Goal: Download file/media: Obtain a digital file from the website

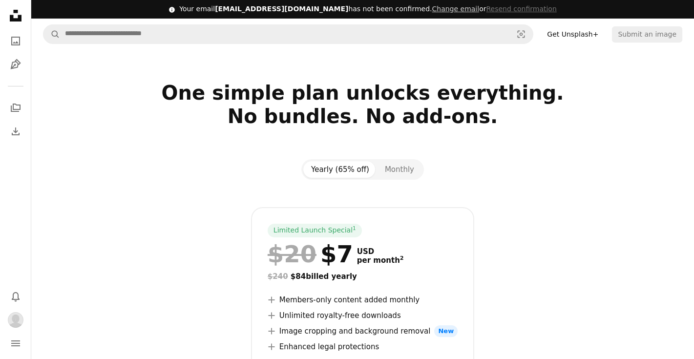
click at [214, 222] on div "Limited Launch Special 1 $20 $7 USD per month 2 $240 $84 billed yearly A plus s…" at bounding box center [362, 332] width 629 height 250
click at [589, 172] on div "Yearly (65% off) Monthly Limited Launch Special 1 $20 $7 USD per month 2 $240 $…" at bounding box center [363, 308] width 653 height 298
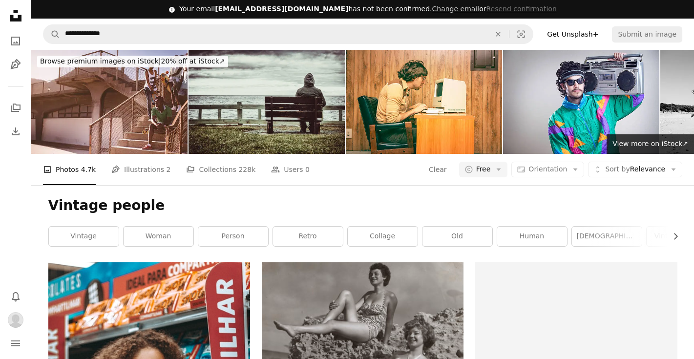
scroll to position [39, 0]
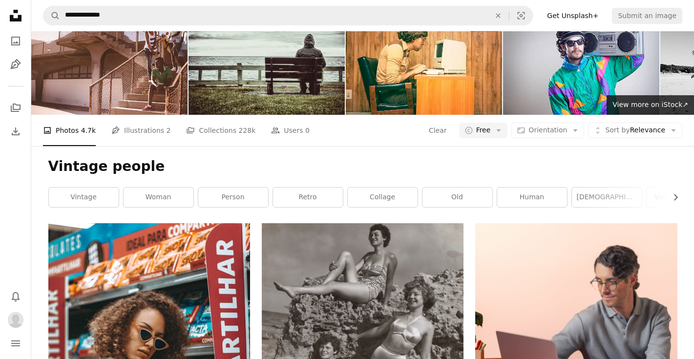
click at [321, 174] on h1 "Vintage people" at bounding box center [362, 167] width 629 height 18
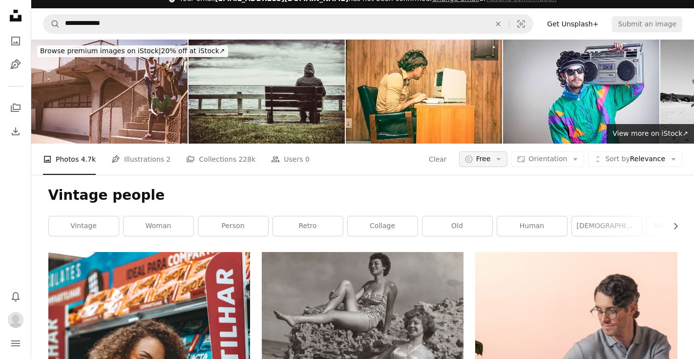
scroll to position [0, 0]
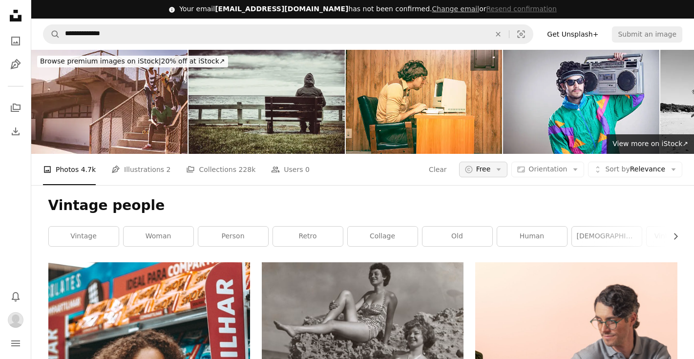
click at [498, 162] on button "A copyright icon © Free Arrow down" at bounding box center [483, 170] width 49 height 16
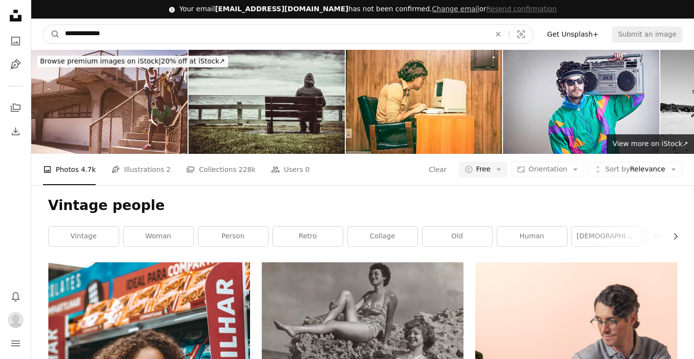
click at [184, 41] on input "**********" at bounding box center [273, 34] width 427 height 19
type input "**********"
click button "A magnifying glass" at bounding box center [51, 34] width 17 height 19
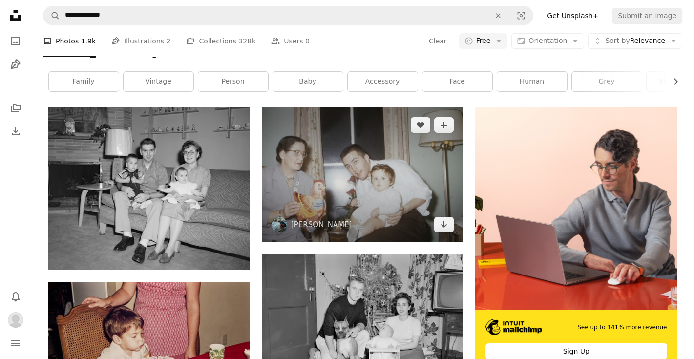
scroll to position [156, 0]
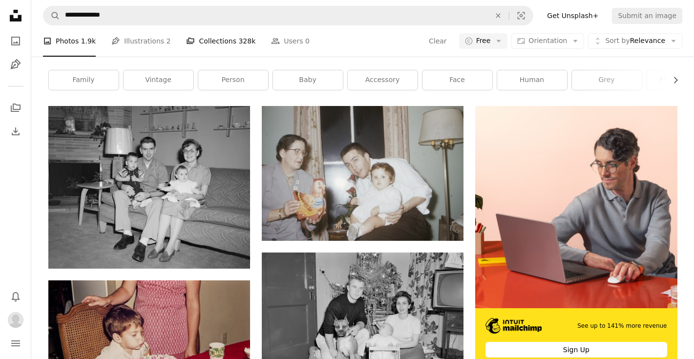
click at [193, 56] on link "A stack of folders Collections 328k" at bounding box center [220, 40] width 69 height 31
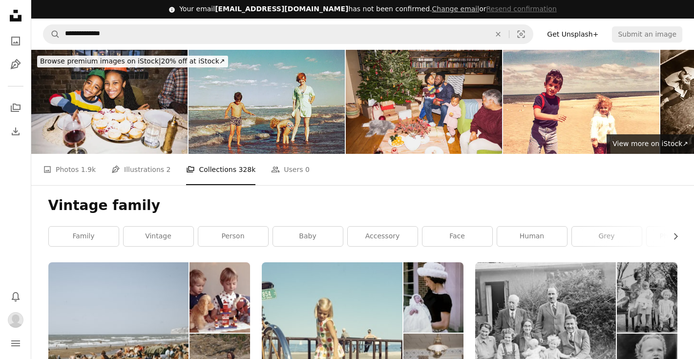
click at [312, 205] on h1 "Vintage family" at bounding box center [362, 206] width 629 height 18
click at [71, 172] on link "A photo Photos 1.9k" at bounding box center [69, 169] width 53 height 31
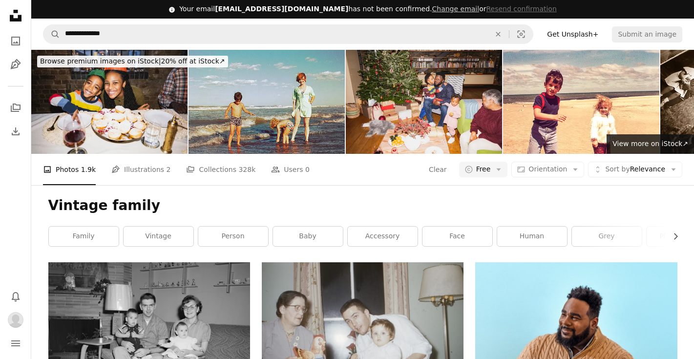
click at [158, 206] on h1 "Vintage family" at bounding box center [362, 206] width 629 height 18
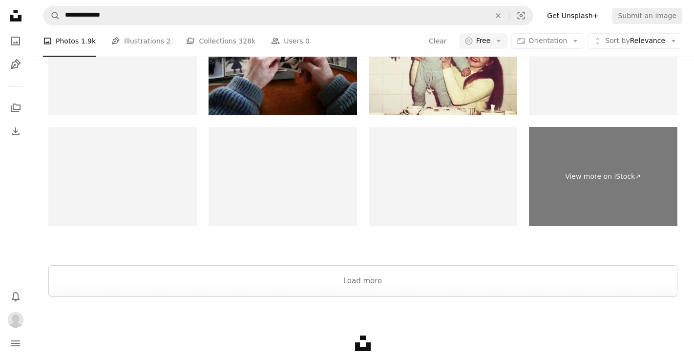
scroll to position [1759, 0]
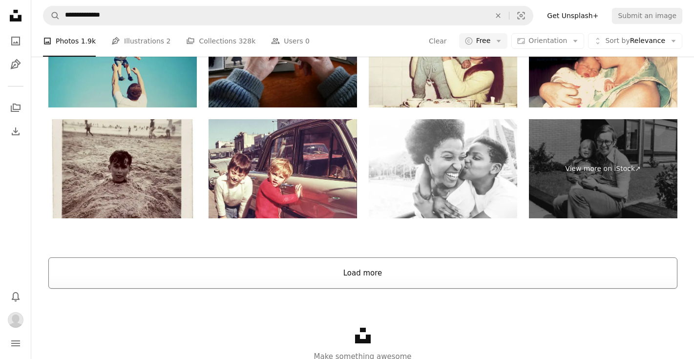
click at [349, 274] on button "Load more" at bounding box center [362, 272] width 629 height 31
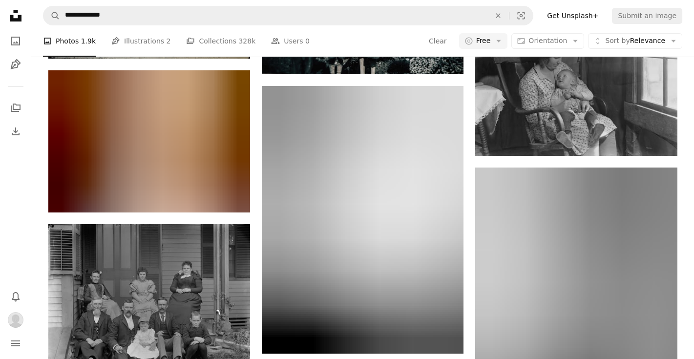
scroll to position [782, 0]
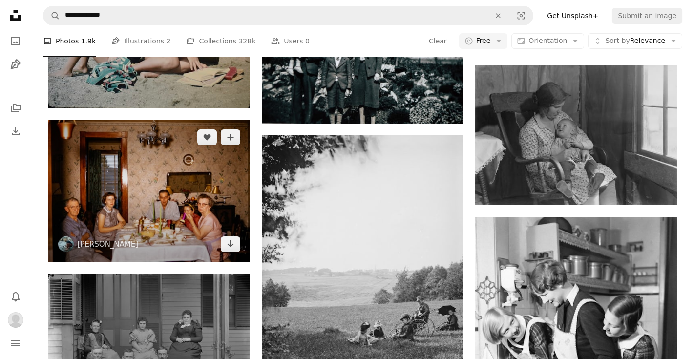
click at [155, 177] on img at bounding box center [149, 191] width 202 height 143
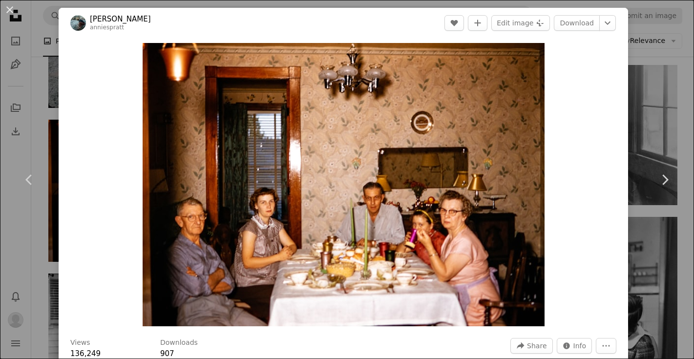
click at [75, 159] on div "Zoom in" at bounding box center [344, 184] width 570 height 293
click at [12, 12] on button "An X shape" at bounding box center [10, 10] width 12 height 12
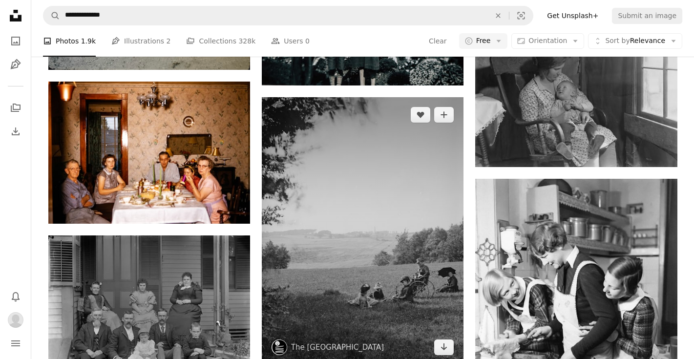
scroll to position [821, 0]
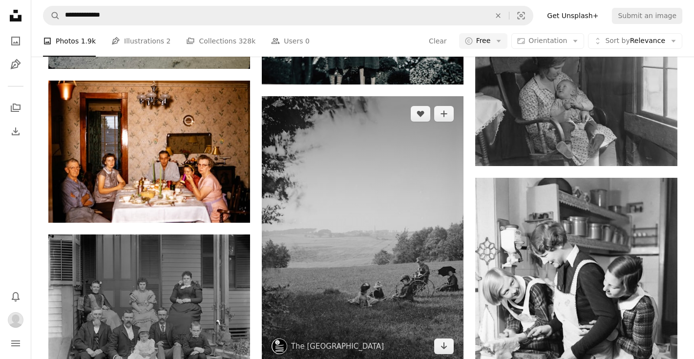
click at [320, 192] on img at bounding box center [363, 230] width 202 height 268
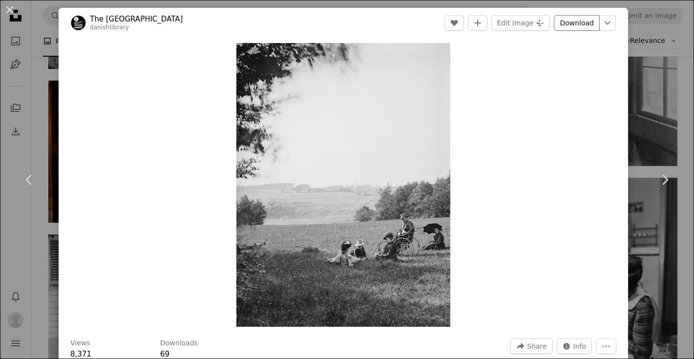
click at [581, 25] on link "Download" at bounding box center [577, 23] width 46 height 16
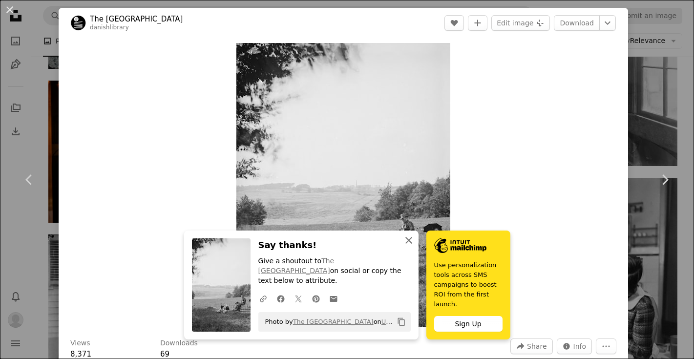
click at [406, 244] on icon "button" at bounding box center [408, 240] width 7 height 7
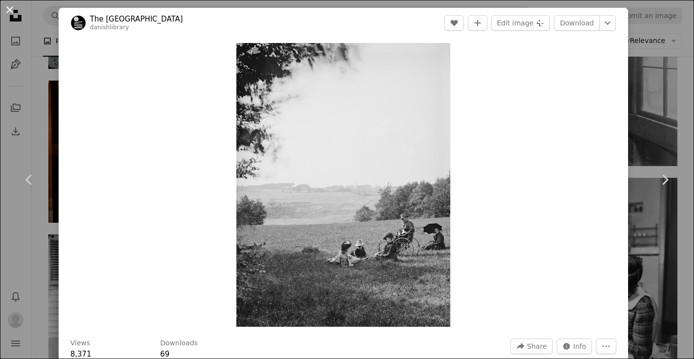
click at [8, 11] on button "An X shape" at bounding box center [10, 10] width 12 height 12
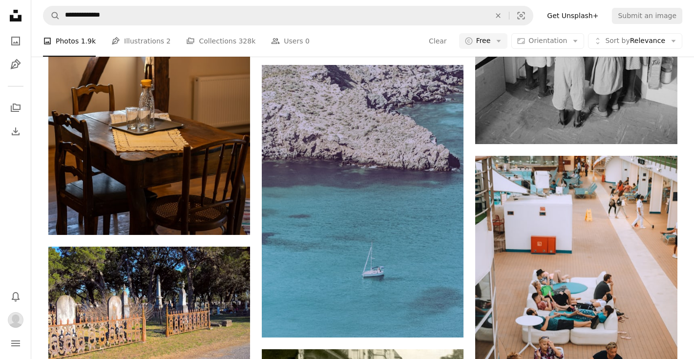
scroll to position [19666, 0]
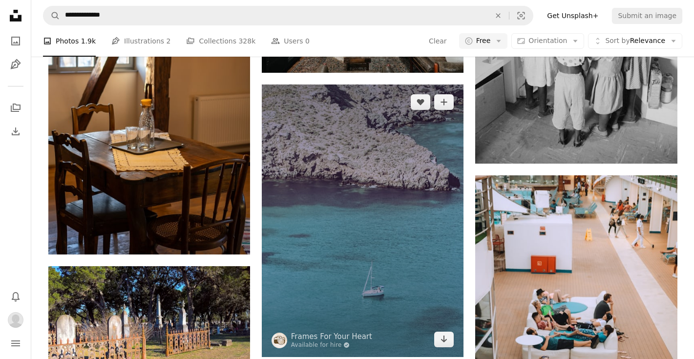
click at [349, 199] on img at bounding box center [363, 221] width 202 height 273
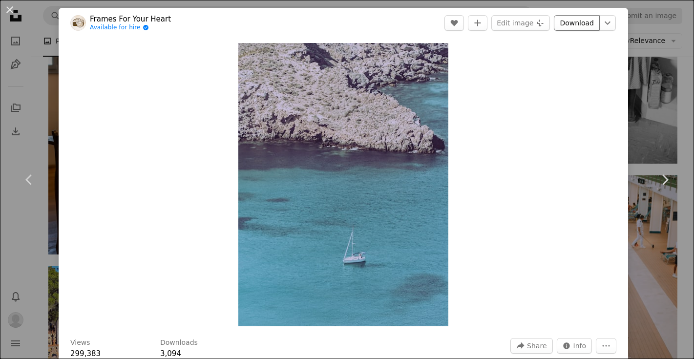
click at [583, 28] on link "Download" at bounding box center [577, 23] width 46 height 16
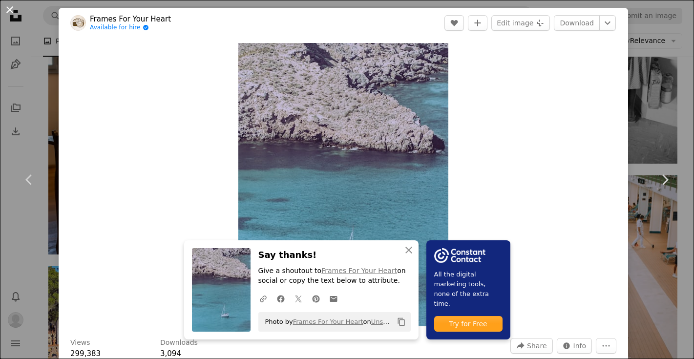
click at [15, 15] on button "An X shape" at bounding box center [10, 10] width 12 height 12
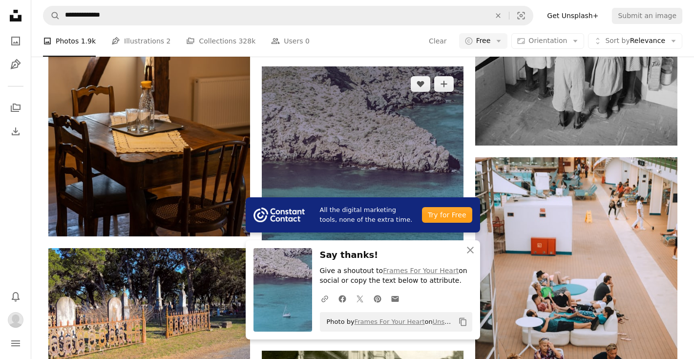
scroll to position [19685, 0]
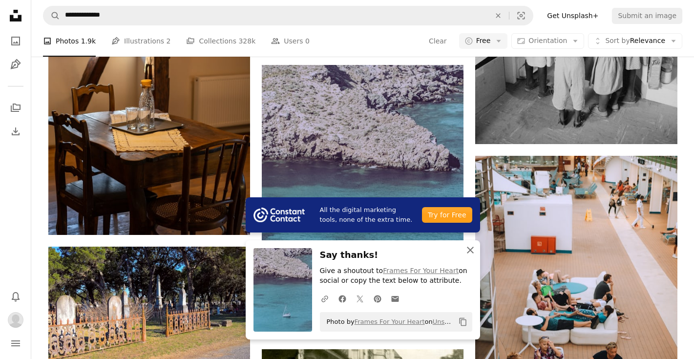
click at [472, 248] on icon "An X shape" at bounding box center [471, 250] width 12 height 12
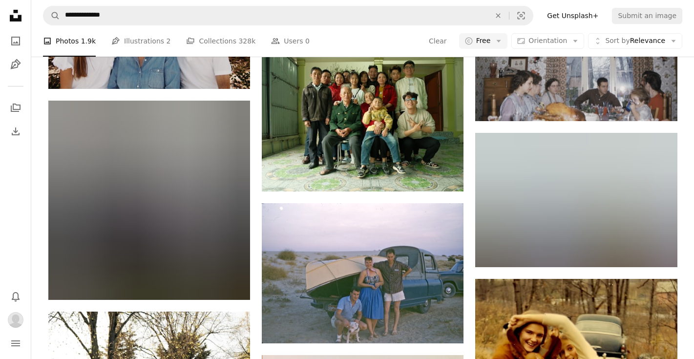
scroll to position [24121, 0]
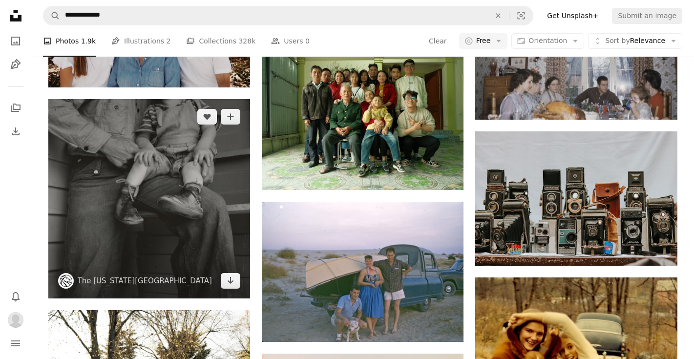
click at [198, 156] on img at bounding box center [149, 198] width 202 height 199
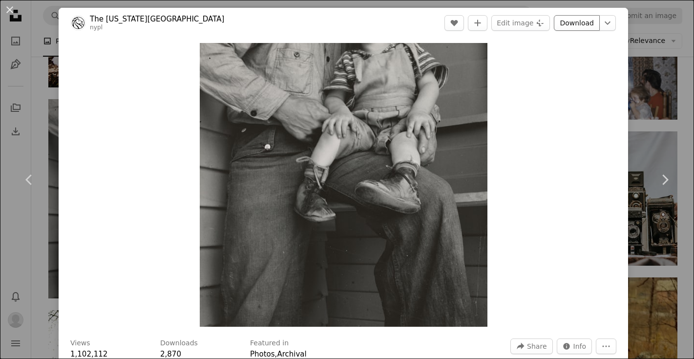
click at [575, 25] on link "Download" at bounding box center [577, 23] width 46 height 16
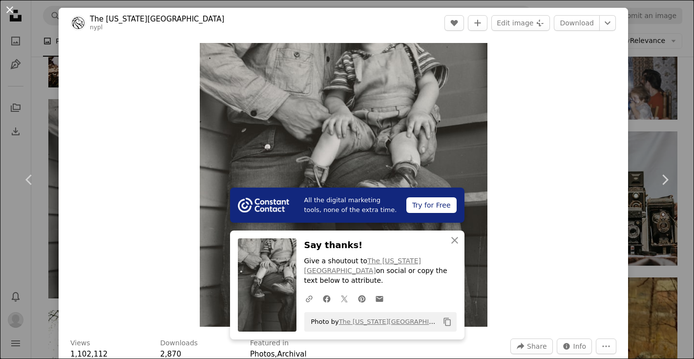
click at [8, 15] on button "An X shape" at bounding box center [10, 10] width 12 height 12
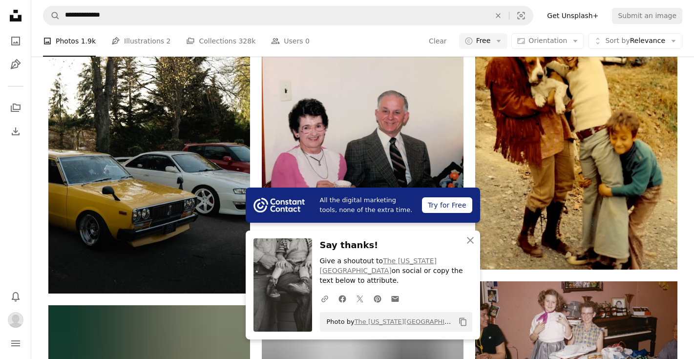
scroll to position [24434, 0]
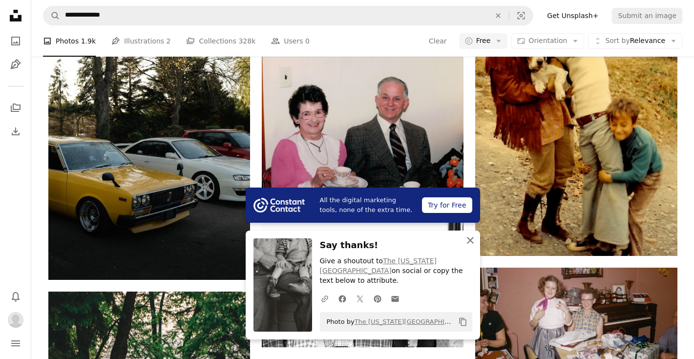
click at [473, 246] on icon "An X shape" at bounding box center [471, 240] width 12 height 12
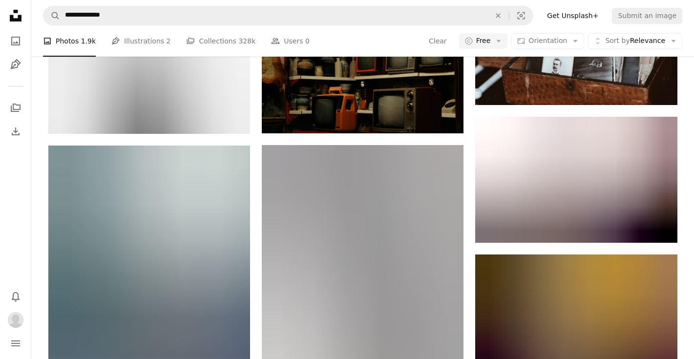
scroll to position [38504, 0]
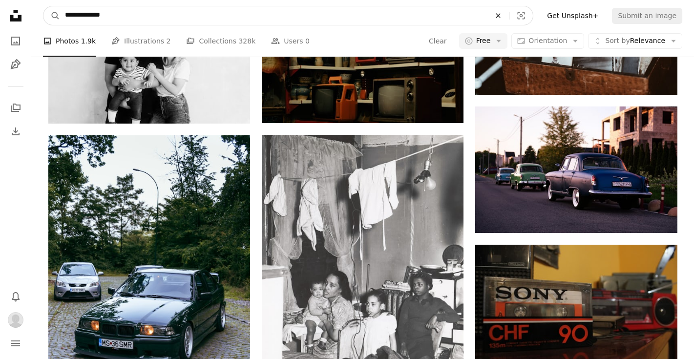
click at [506, 12] on icon "An X shape" at bounding box center [498, 16] width 21 height 8
type input "*"
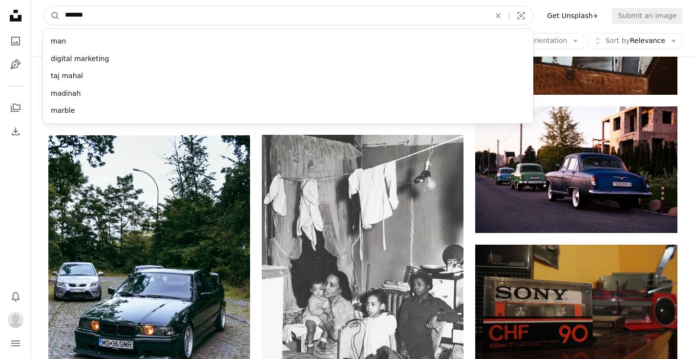
type input "********"
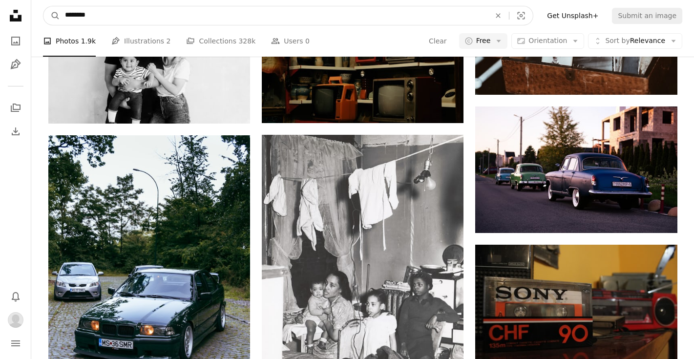
click button "A magnifying glass" at bounding box center [51, 15] width 17 height 19
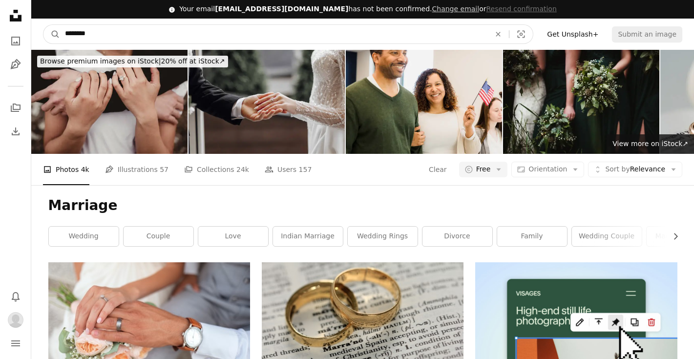
drag, startPoint x: 195, startPoint y: 33, endPoint x: 193, endPoint y: 28, distance: 5.3
click at [195, 33] on input "********" at bounding box center [273, 34] width 427 height 19
type input "**********"
click button "A magnifying glass" at bounding box center [51, 34] width 17 height 19
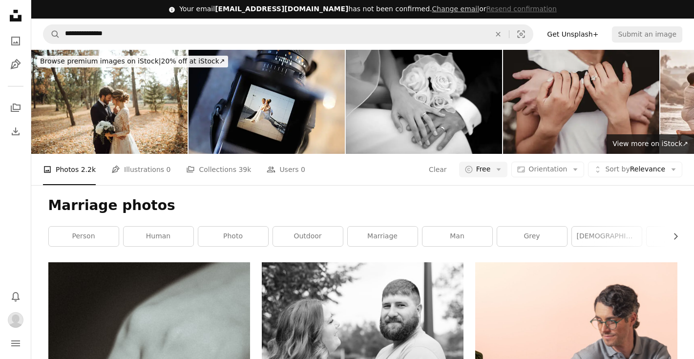
click at [187, 202] on h1 "Marriage photos" at bounding box center [362, 206] width 629 height 18
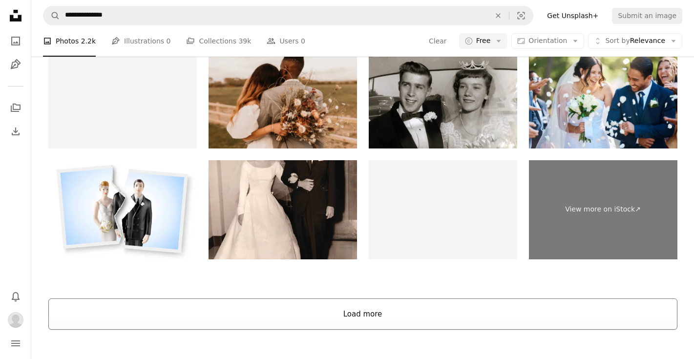
scroll to position [2208, 0]
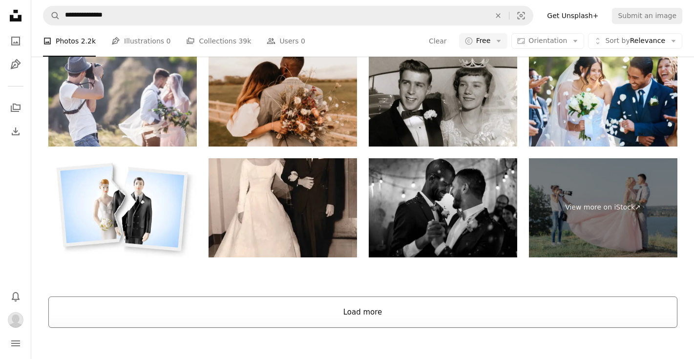
click at [387, 317] on button "Load more" at bounding box center [362, 312] width 629 height 31
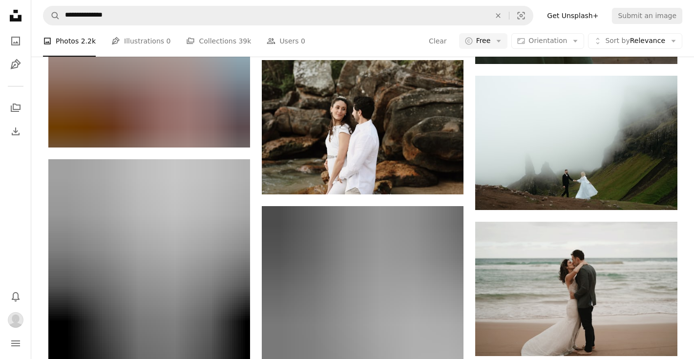
scroll to position [6449, 0]
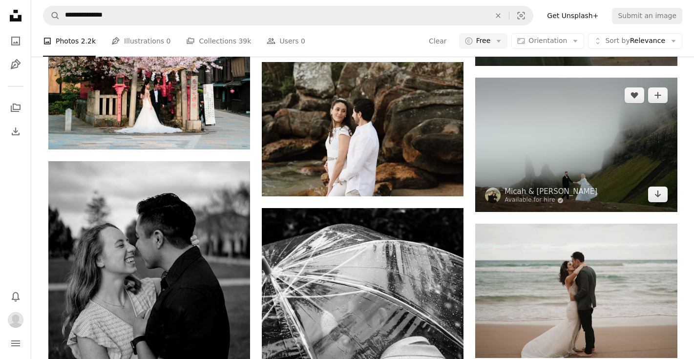
click at [608, 152] on img at bounding box center [576, 145] width 202 height 134
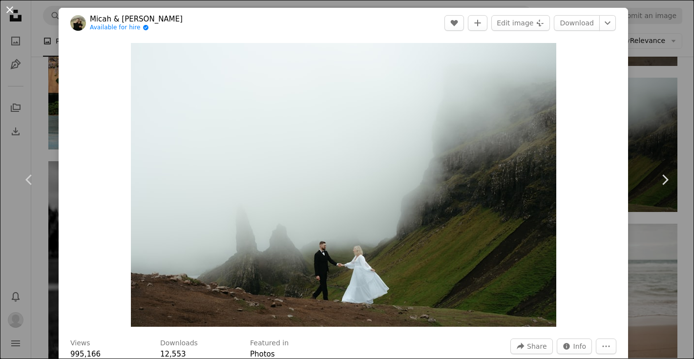
click at [12, 11] on button "An X shape" at bounding box center [10, 10] width 12 height 12
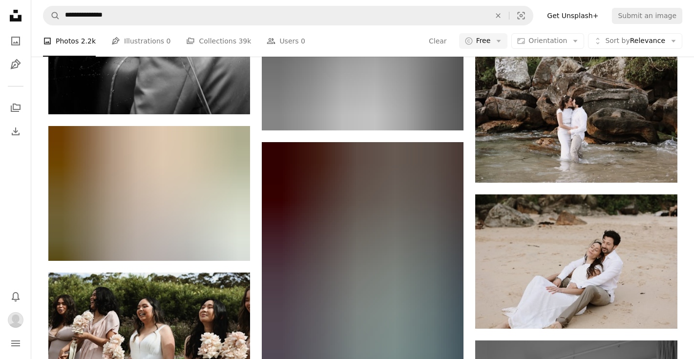
scroll to position [7074, 0]
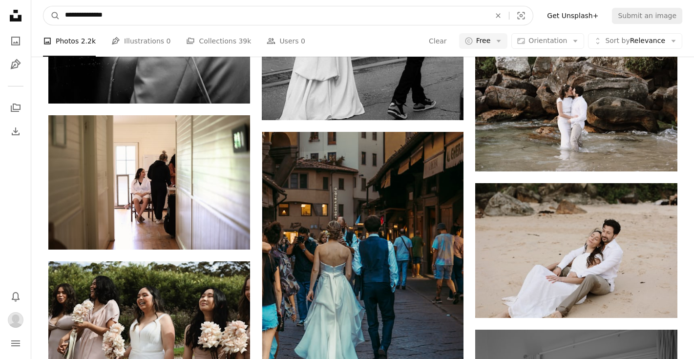
click at [65, 18] on input "**********" at bounding box center [273, 15] width 427 height 19
type input "**********"
click at [43, 6] on button "A magnifying glass" at bounding box center [51, 15] width 17 height 19
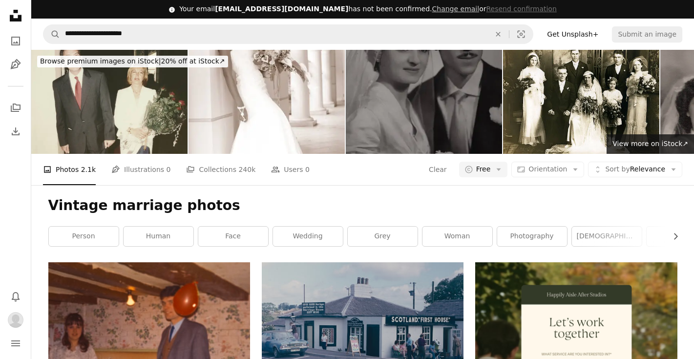
click at [277, 205] on h1 "Vintage marriage photos" at bounding box center [362, 206] width 629 height 18
click at [371, 207] on h1 "Vintage marriage photos" at bounding box center [362, 206] width 629 height 18
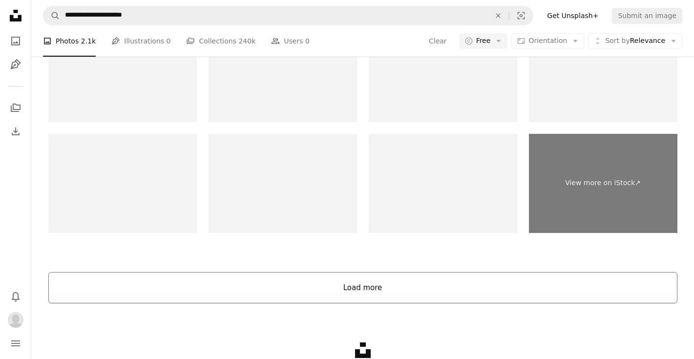
scroll to position [1798, 0]
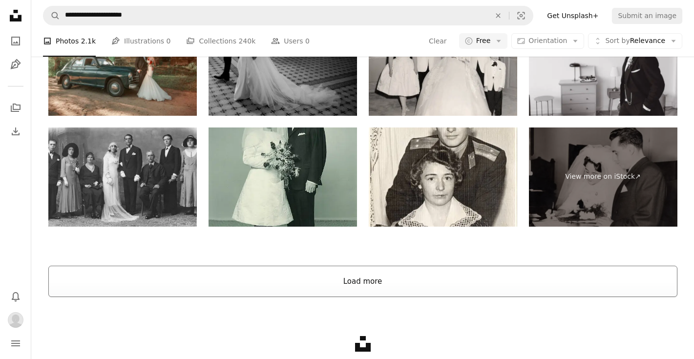
click at [397, 277] on button "Load more" at bounding box center [362, 281] width 629 height 31
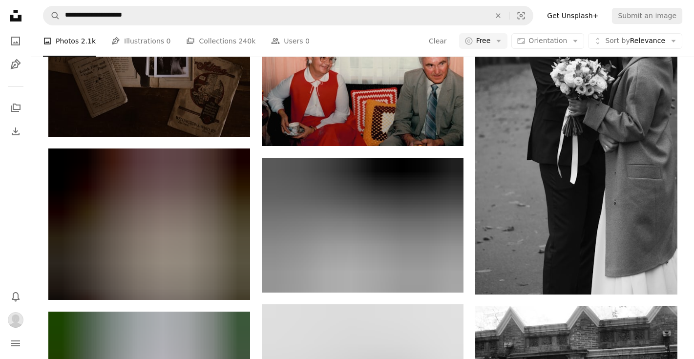
scroll to position [9829, 0]
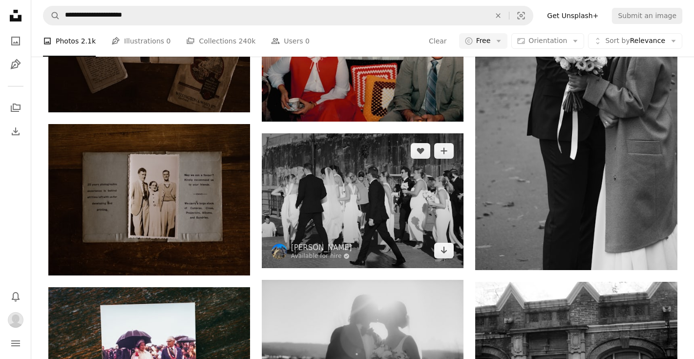
click at [355, 194] on img at bounding box center [363, 200] width 202 height 135
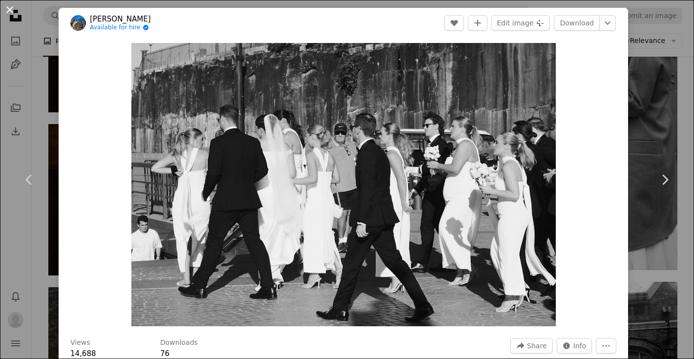
click at [7, 14] on button "An X shape" at bounding box center [10, 10] width 12 height 12
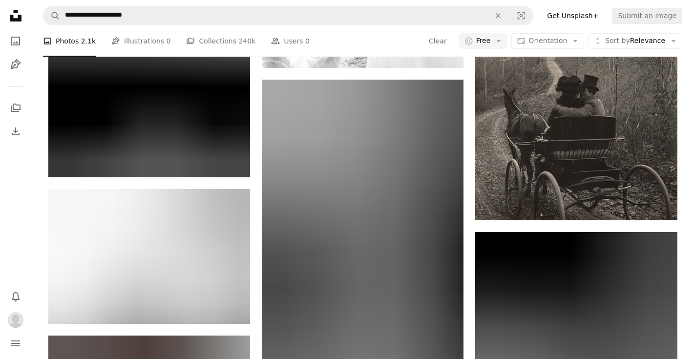
scroll to position [13503, 0]
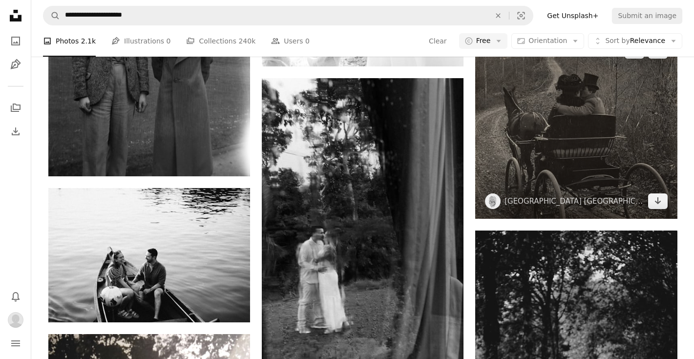
click at [578, 108] on img at bounding box center [576, 126] width 202 height 186
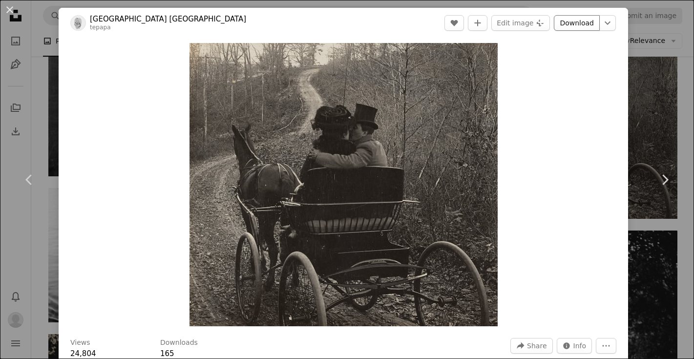
click at [577, 27] on link "Download" at bounding box center [577, 23] width 46 height 16
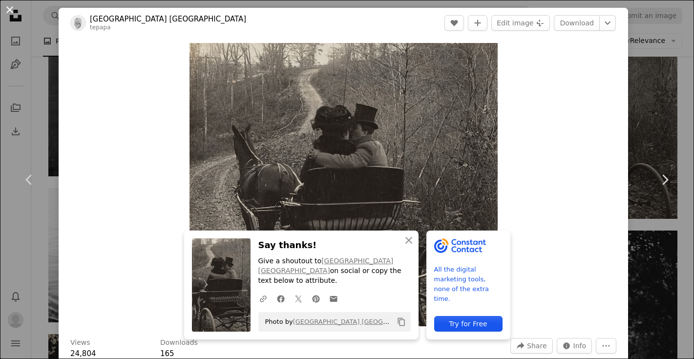
click at [6, 9] on button "An X shape" at bounding box center [10, 10] width 12 height 12
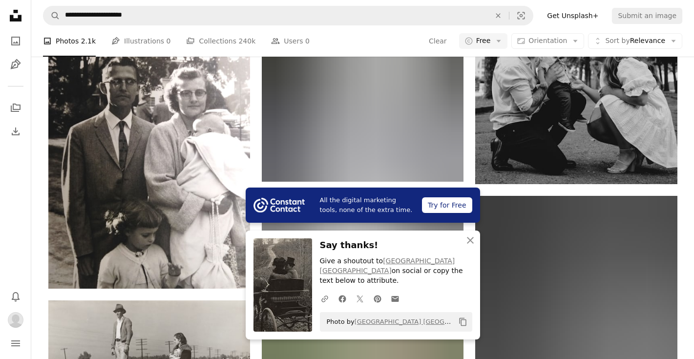
scroll to position [13855, 0]
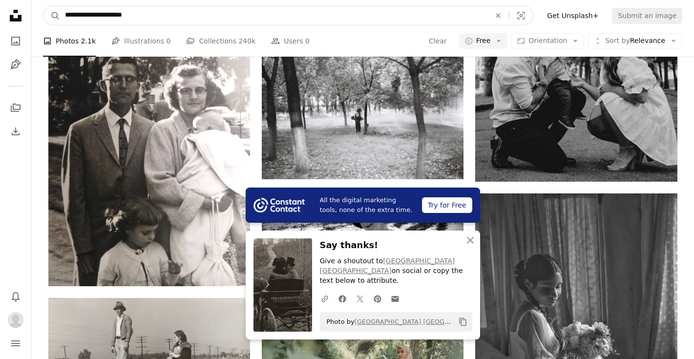
click at [169, 18] on input "**********" at bounding box center [273, 15] width 427 height 19
type input "**********"
click button "A magnifying glass" at bounding box center [51, 15] width 17 height 19
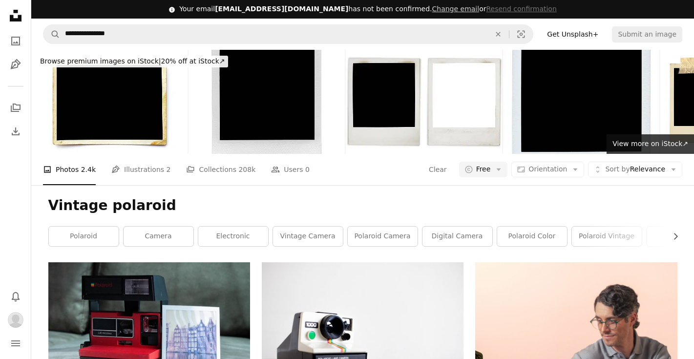
click at [203, 217] on div "Vintage polaroid Chevron right polaroid camera electronic vintage camera polaro…" at bounding box center [363, 223] width 653 height 77
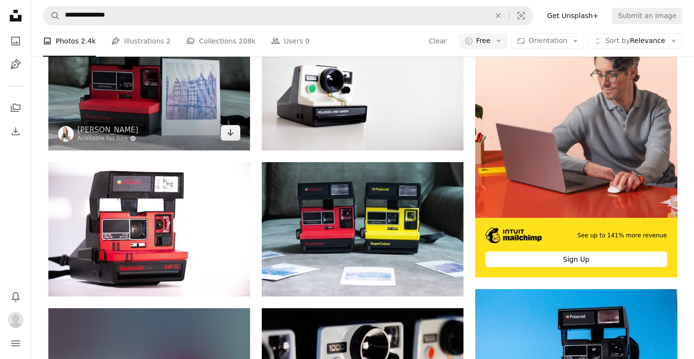
scroll to position [254, 0]
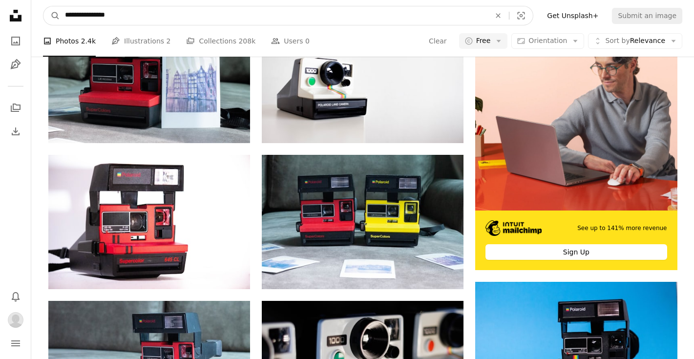
click at [90, 17] on input "**********" at bounding box center [273, 15] width 427 height 19
click at [132, 13] on input "**********" at bounding box center [273, 15] width 427 height 19
type input "**********"
click at [43, 6] on button "A magnifying glass" at bounding box center [51, 15] width 17 height 19
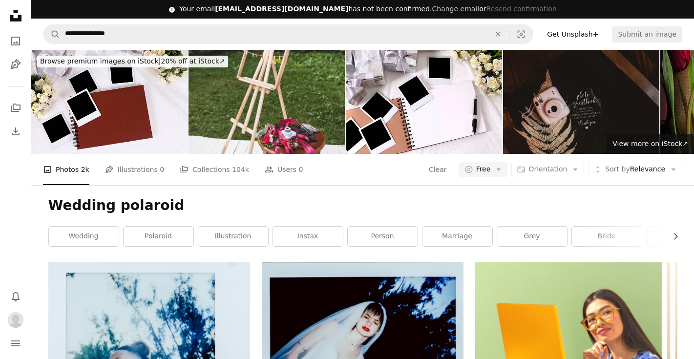
click at [244, 199] on h1 "Wedding polaroid" at bounding box center [362, 206] width 629 height 18
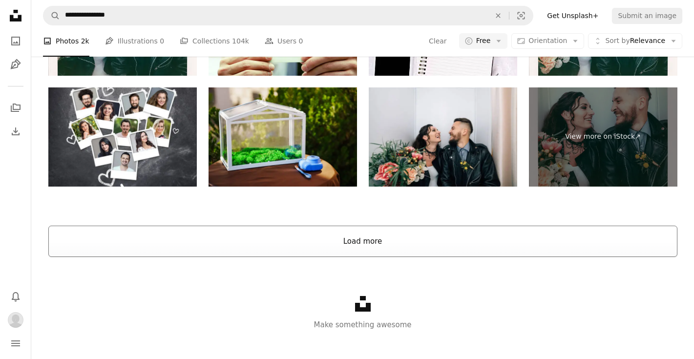
click at [355, 230] on button "Load more" at bounding box center [362, 241] width 629 height 31
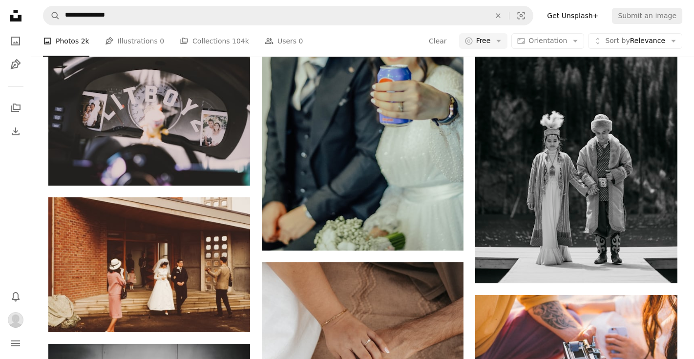
scroll to position [3322, 0]
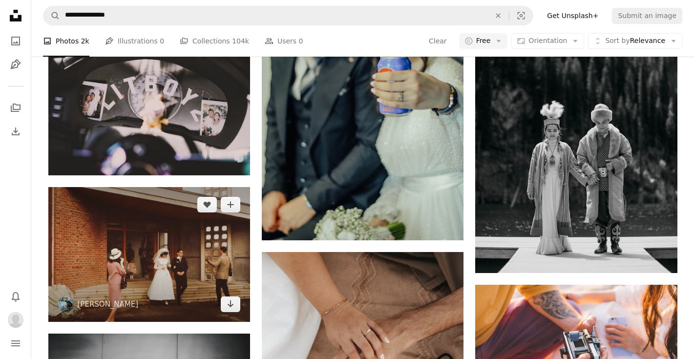
click at [140, 187] on img at bounding box center [149, 254] width 202 height 134
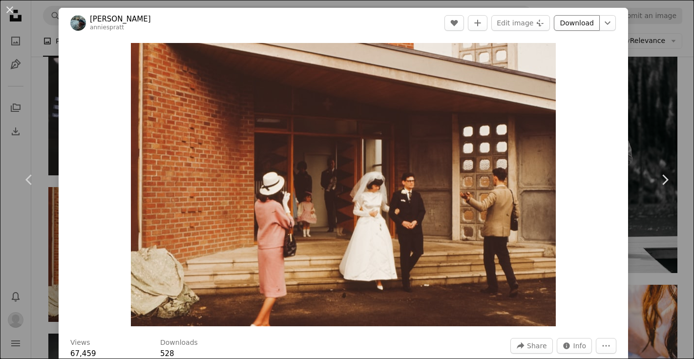
click at [582, 19] on link "Download" at bounding box center [577, 23] width 46 height 16
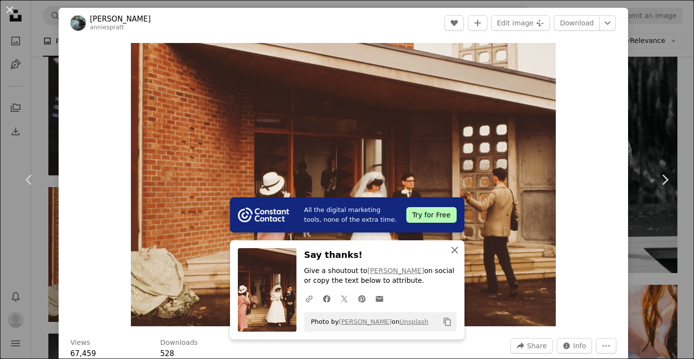
click at [457, 252] on icon "An X shape" at bounding box center [455, 250] width 12 height 12
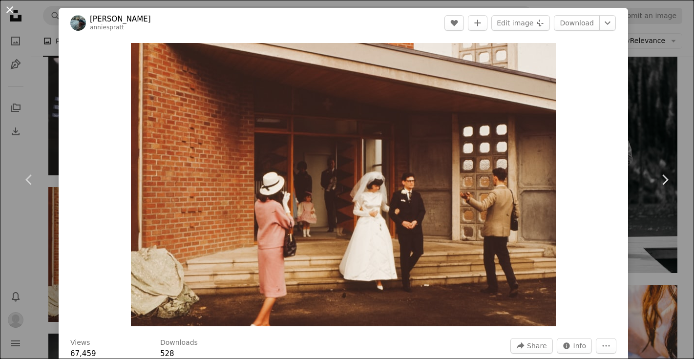
click at [11, 6] on button "An X shape" at bounding box center [10, 10] width 12 height 12
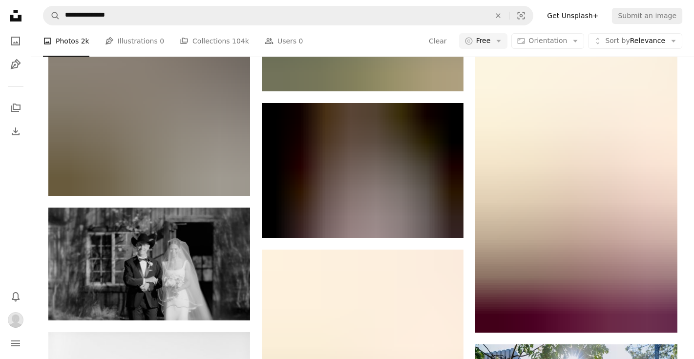
scroll to position [5120, 0]
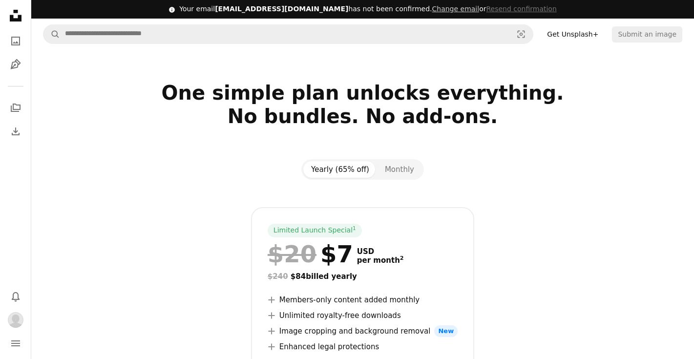
click at [234, 138] on div at bounding box center [362, 139] width 629 height 23
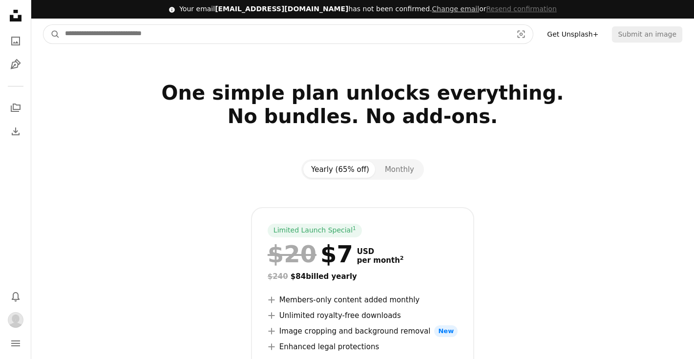
click at [294, 37] on input "Find visuals sitewide" at bounding box center [284, 34] width 449 height 19
type input "**********"
click at [43, 25] on button "A magnifying glass" at bounding box center [51, 34] width 17 height 19
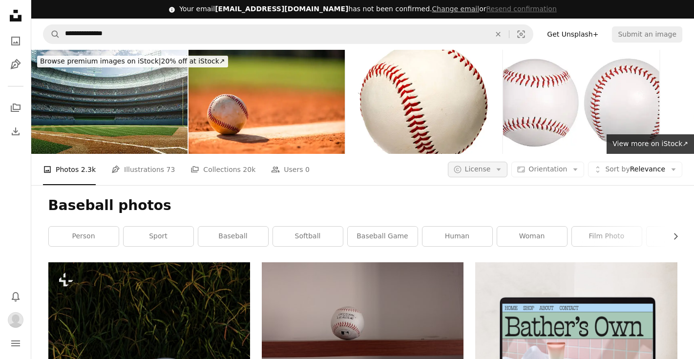
click at [498, 170] on button "A copyright icon © License Arrow down" at bounding box center [478, 170] width 60 height 16
click at [490, 244] on span "Free" at bounding box center [504, 248] width 60 height 10
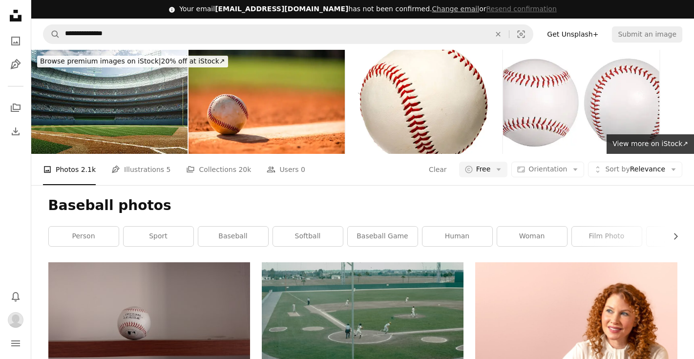
click at [390, 197] on h1 "Baseball photos" at bounding box center [362, 206] width 629 height 18
click at [487, 171] on span "Free" at bounding box center [483, 170] width 15 height 10
click at [497, 227] on span "Unsplash+" at bounding box center [514, 230] width 60 height 10
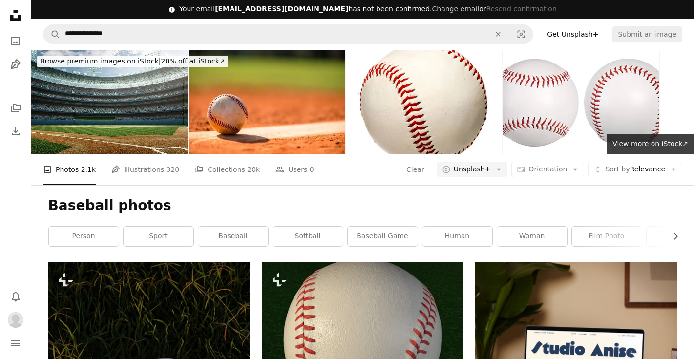
click at [428, 212] on h1 "Baseball photos" at bounding box center [362, 206] width 629 height 18
click at [425, 213] on h1 "Baseball photos" at bounding box center [362, 206] width 629 height 18
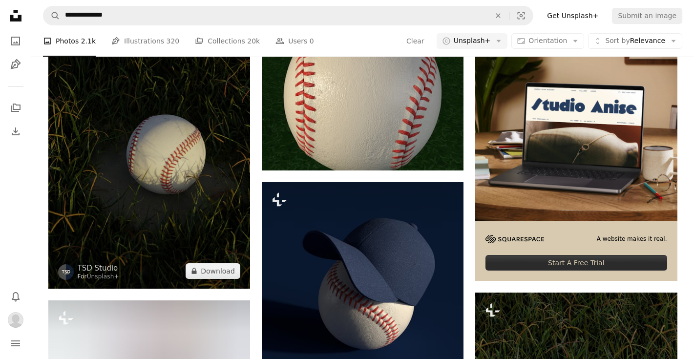
scroll to position [254, 0]
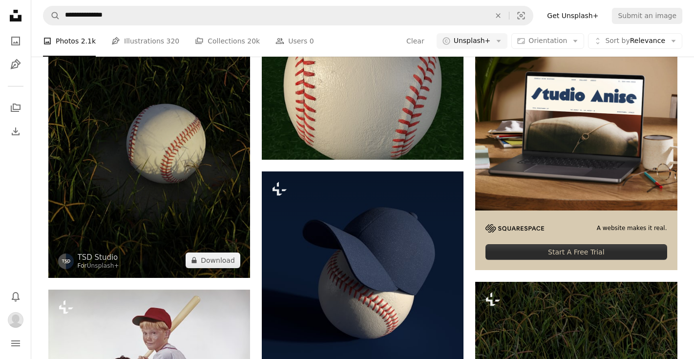
click at [182, 160] on img at bounding box center [149, 142] width 202 height 269
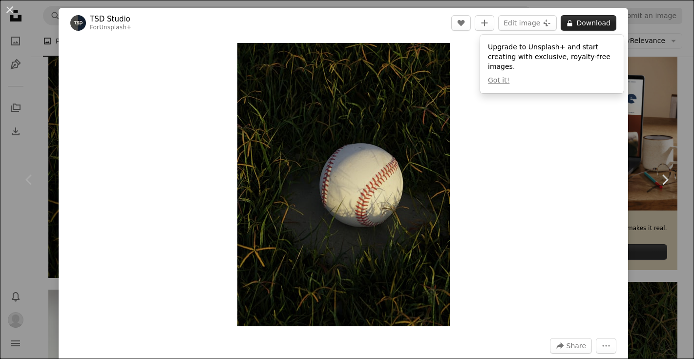
click at [617, 20] on button "A lock Download" at bounding box center [589, 23] width 56 height 16
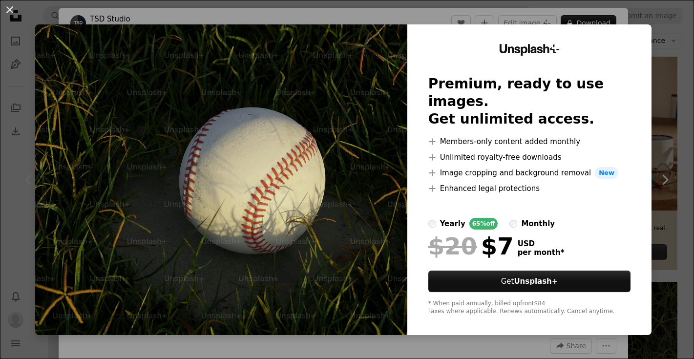
click at [530, 314] on div "Unsplash+ Premium, ready to use images. Get unlimited access. A plus sign Membe…" at bounding box center [529, 179] width 244 height 311
click at [8, 4] on button "An X shape" at bounding box center [10, 10] width 12 height 12
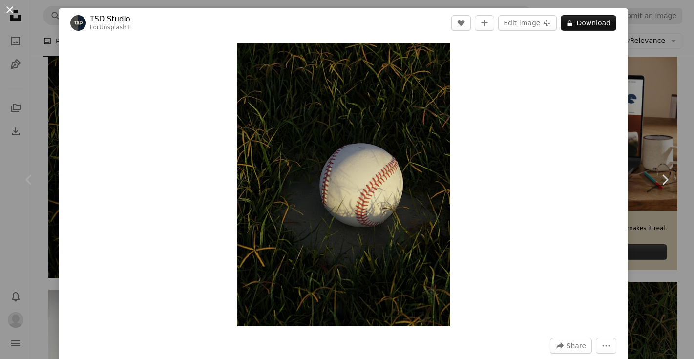
click at [6, 11] on button "An X shape" at bounding box center [10, 10] width 12 height 12
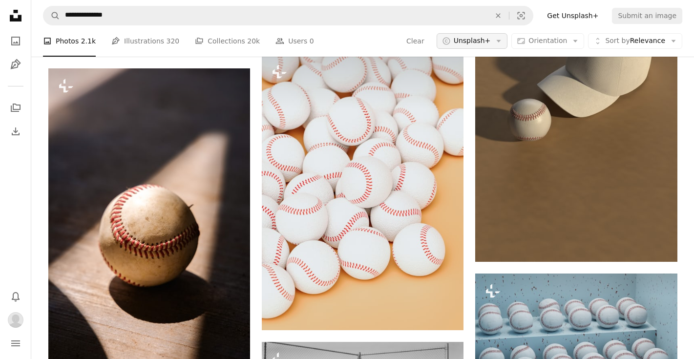
scroll to position [1251, 0]
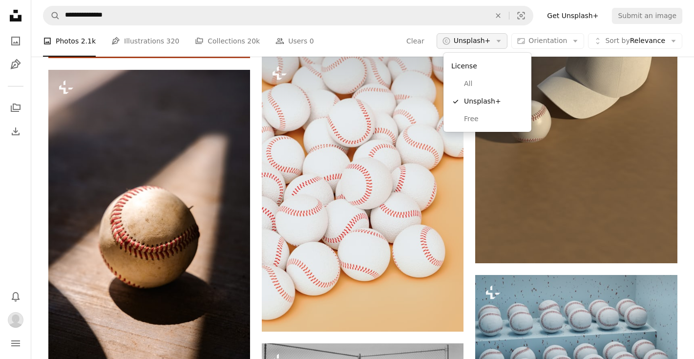
click at [501, 44] on icon "Arrow down" at bounding box center [498, 41] width 9 height 9
click at [490, 113] on link "Free" at bounding box center [487, 119] width 80 height 18
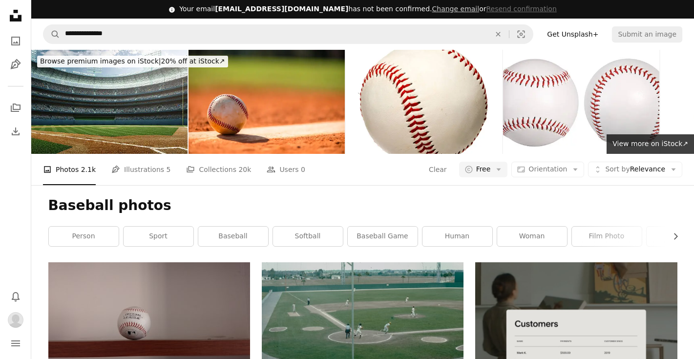
click at [430, 208] on h1 "Baseball photos" at bounding box center [362, 206] width 629 height 18
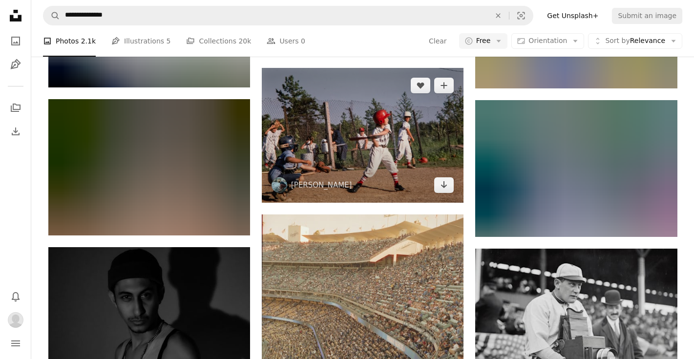
scroll to position [899, 0]
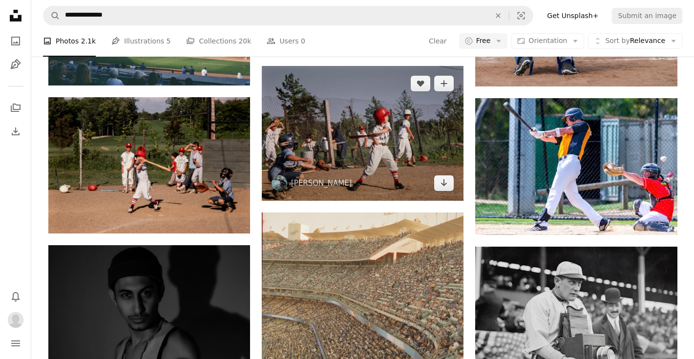
click at [326, 151] on img at bounding box center [363, 133] width 202 height 135
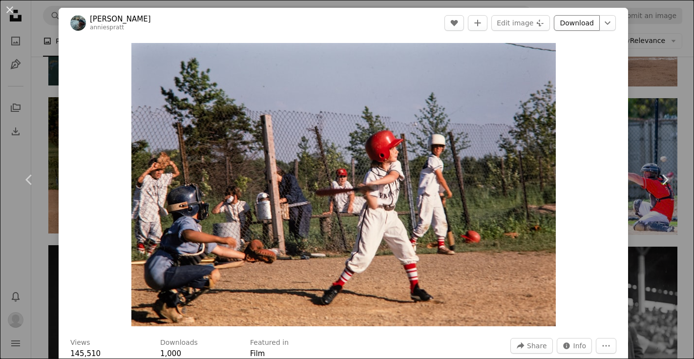
click at [577, 23] on link "Download" at bounding box center [577, 23] width 46 height 16
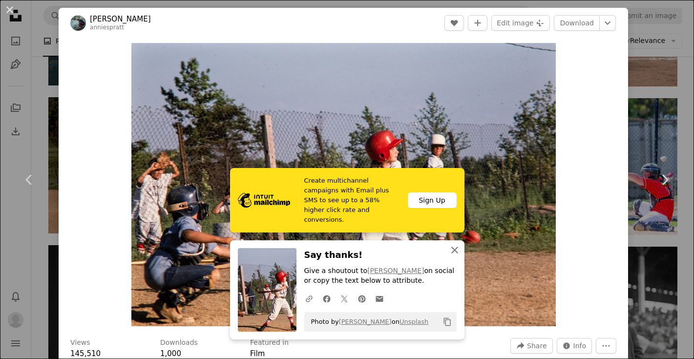
click at [453, 249] on icon "An X shape" at bounding box center [455, 250] width 12 height 12
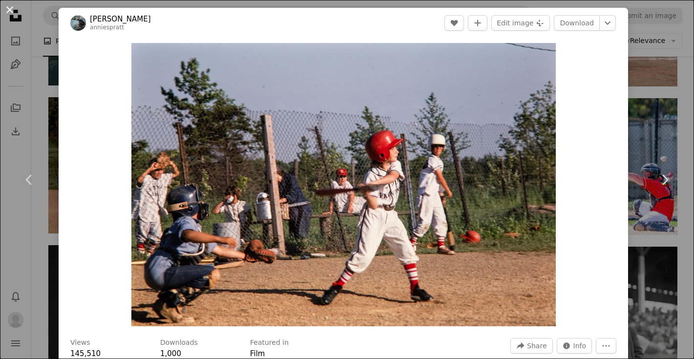
click at [12, 12] on button "An X shape" at bounding box center [10, 10] width 12 height 12
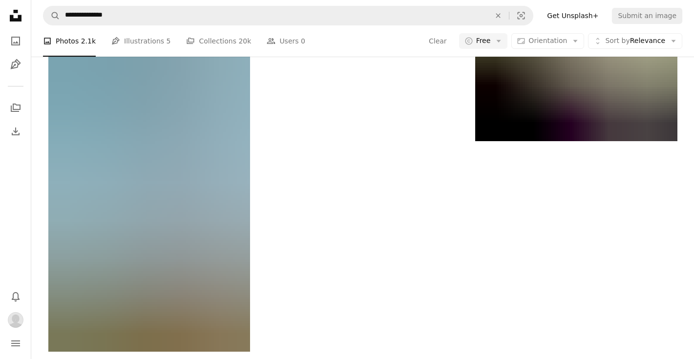
scroll to position [2970, 0]
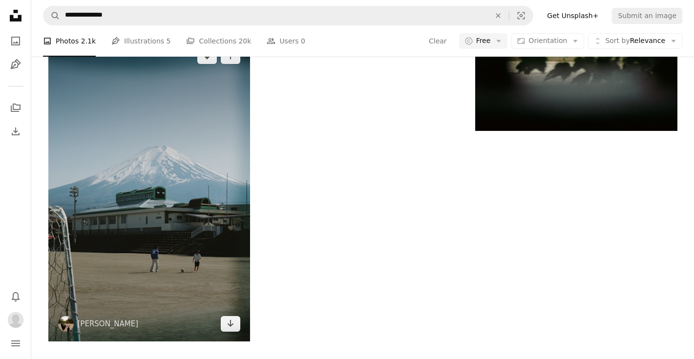
click at [183, 214] on img at bounding box center [149, 190] width 202 height 303
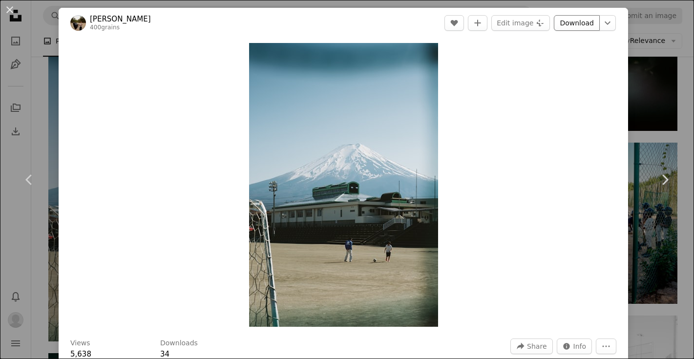
click at [575, 25] on link "Download" at bounding box center [577, 23] width 46 height 16
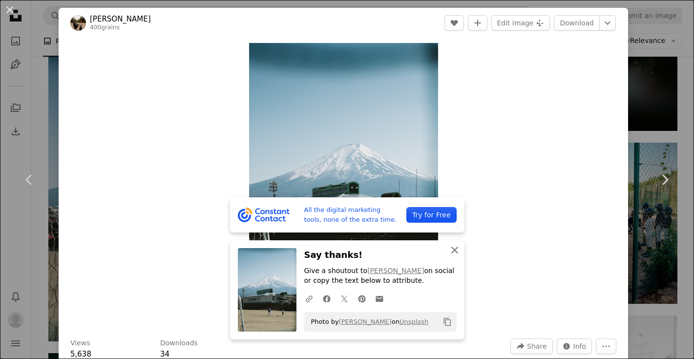
click at [456, 250] on icon "An X shape" at bounding box center [455, 250] width 12 height 12
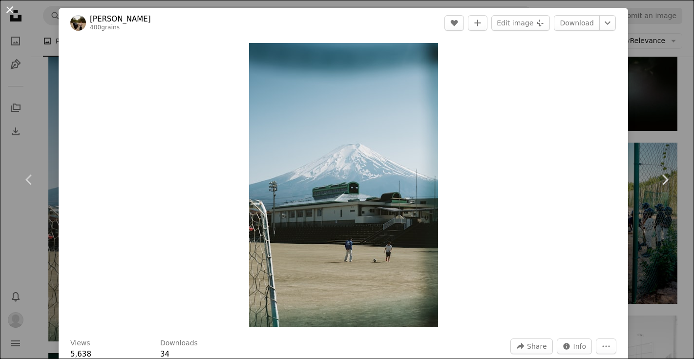
click at [12, 14] on button "An X shape" at bounding box center [10, 10] width 12 height 12
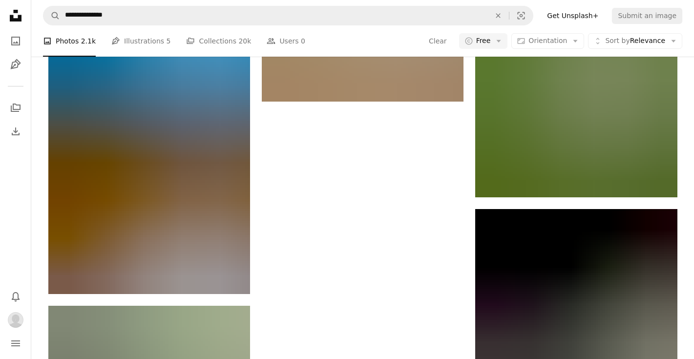
scroll to position [4260, 0]
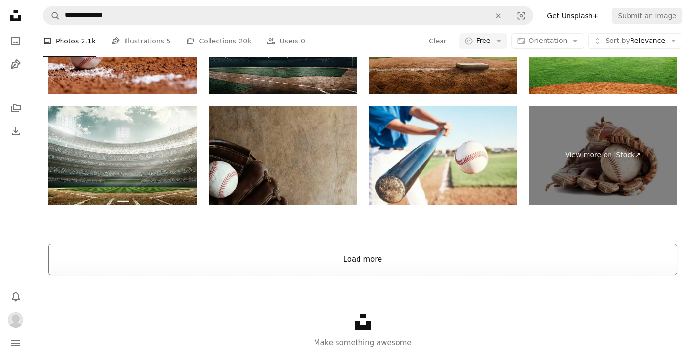
click at [392, 259] on button "Load more" at bounding box center [362, 259] width 629 height 31
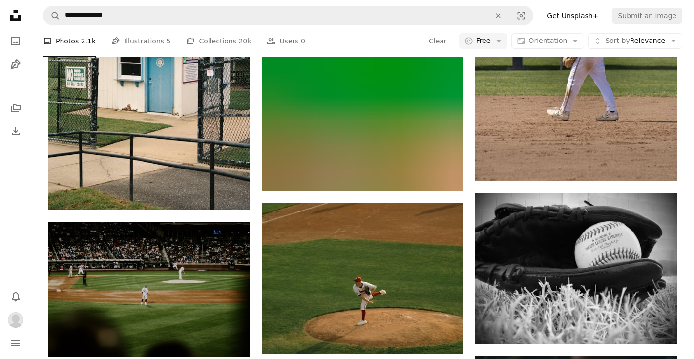
scroll to position [13034, 0]
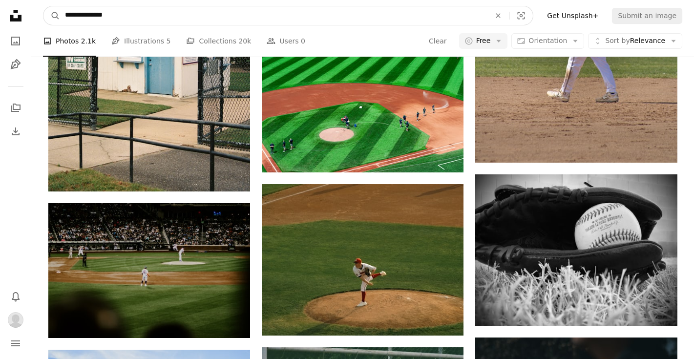
click at [63, 15] on input "**********" at bounding box center [273, 15] width 427 height 19
type input "**********"
click button "A magnifying glass" at bounding box center [51, 15] width 17 height 19
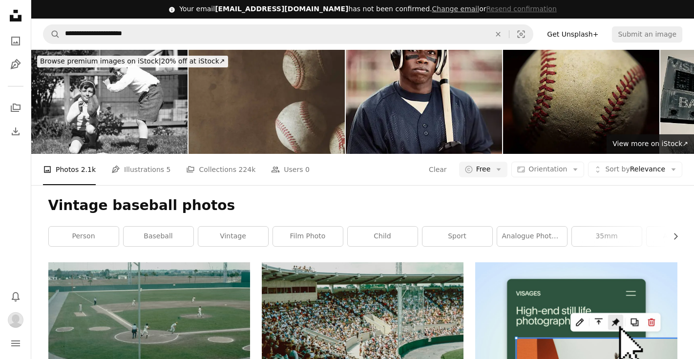
click at [37, 213] on div "Vintage baseball photos Chevron right person baseball vintage film photo child …" at bounding box center [363, 223] width 653 height 77
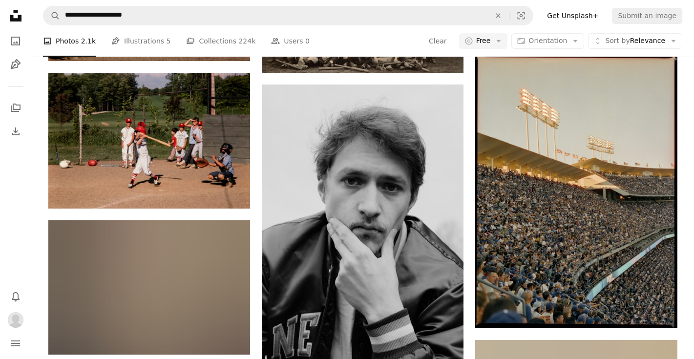
scroll to position [664, 0]
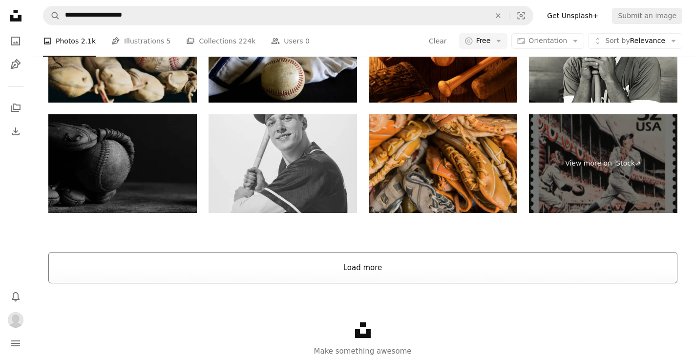
click at [360, 269] on button "Load more" at bounding box center [362, 267] width 629 height 31
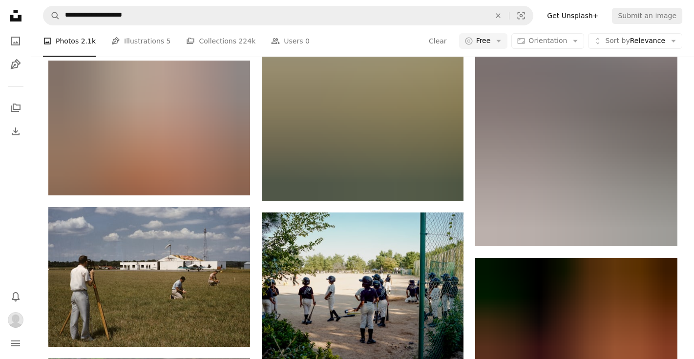
scroll to position [2892, 0]
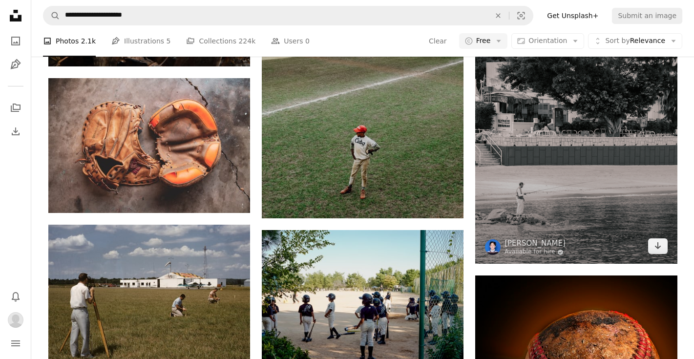
click at [540, 209] on img at bounding box center [576, 109] width 202 height 309
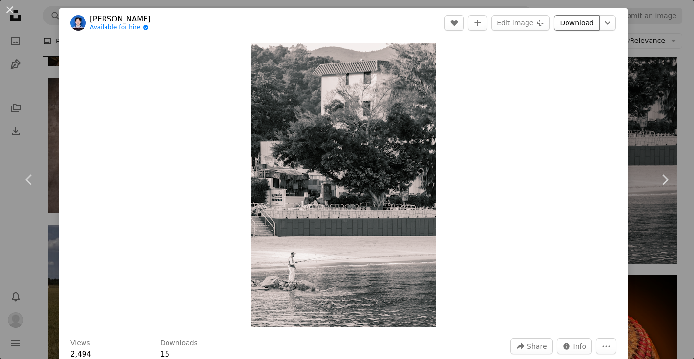
click at [576, 23] on link "Download" at bounding box center [577, 23] width 46 height 16
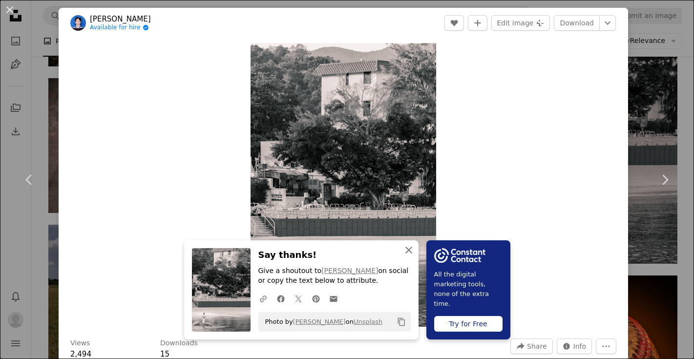
click at [410, 245] on icon "An X shape" at bounding box center [409, 250] width 12 height 12
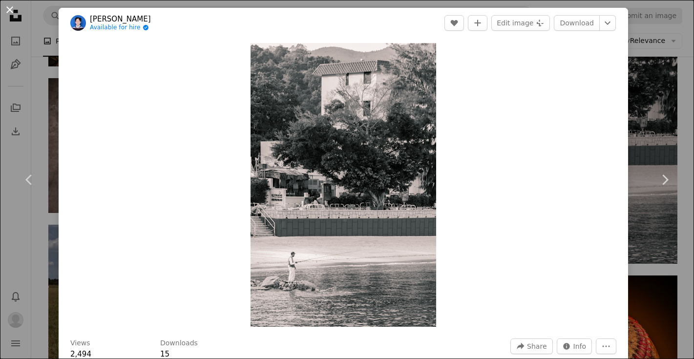
click at [9, 13] on button "An X shape" at bounding box center [10, 10] width 12 height 12
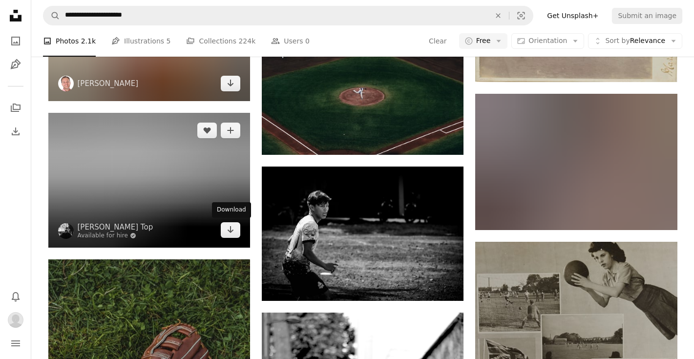
scroll to position [8266, 0]
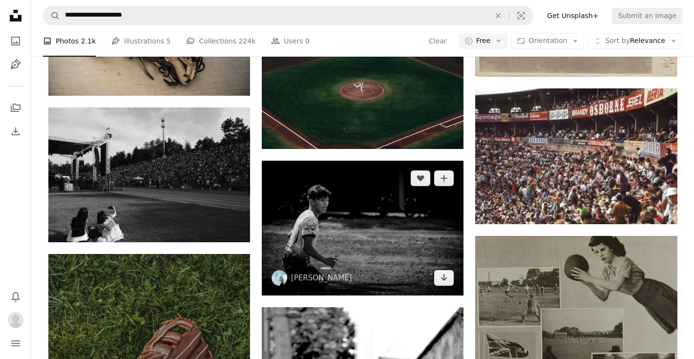
click at [332, 216] on img at bounding box center [363, 228] width 202 height 134
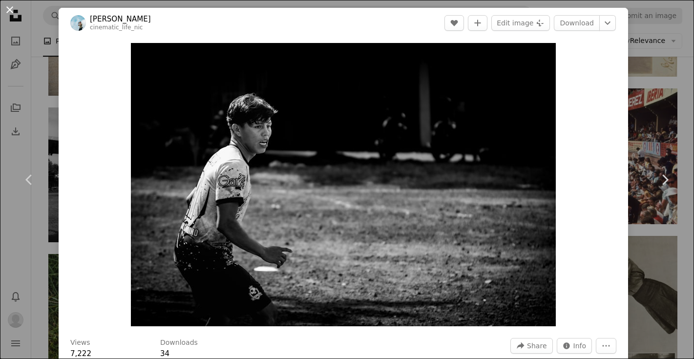
click at [10, 9] on button "An X shape" at bounding box center [10, 10] width 12 height 12
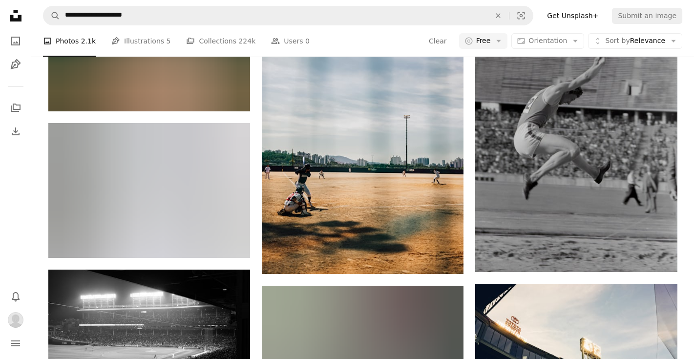
scroll to position [12311, 0]
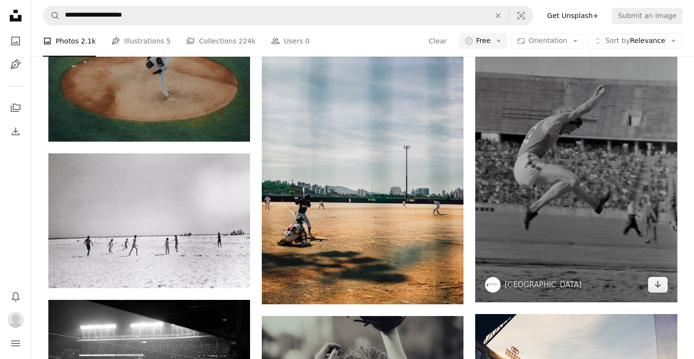
click at [590, 170] on img at bounding box center [576, 149] width 202 height 306
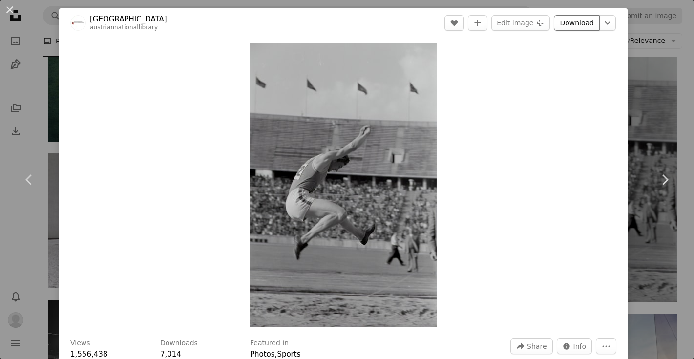
click at [576, 24] on link "Download" at bounding box center [577, 23] width 46 height 16
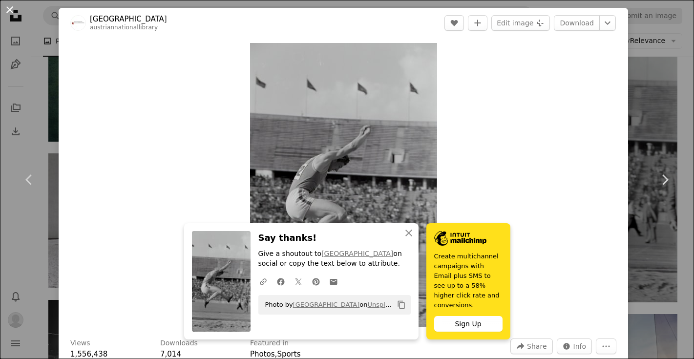
click at [12, 12] on button "An X shape" at bounding box center [10, 10] width 12 height 12
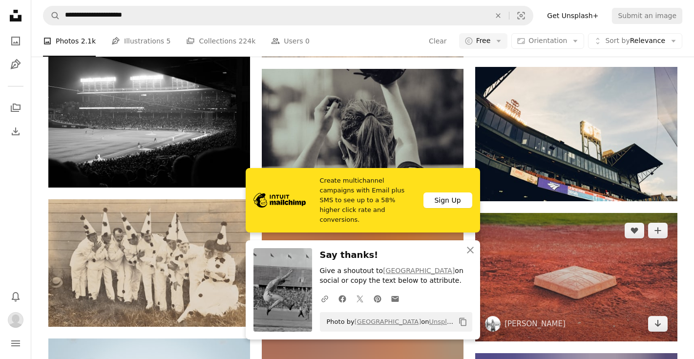
scroll to position [12565, 0]
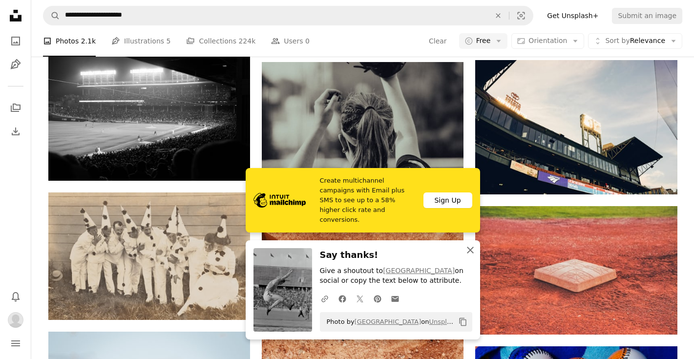
click at [475, 254] on icon "An X shape" at bounding box center [471, 250] width 12 height 12
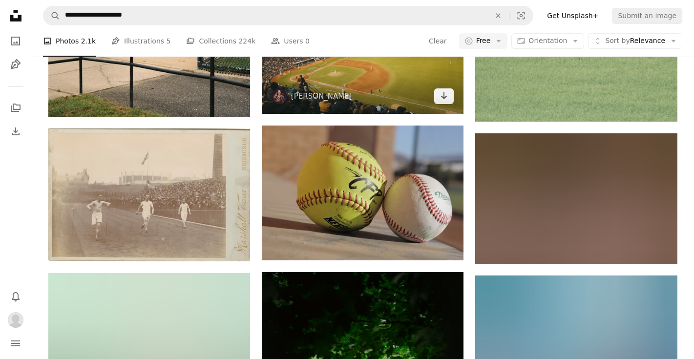
scroll to position [17275, 0]
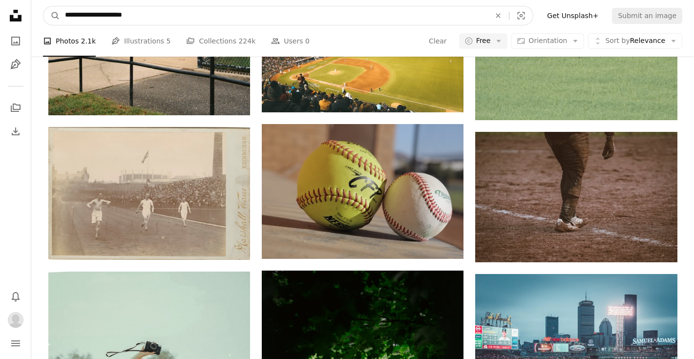
click at [509, 20] on button "An X shape" at bounding box center [498, 15] width 21 height 19
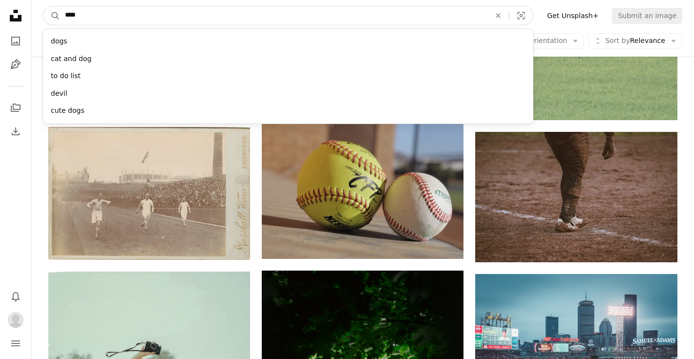
type input "*****"
click button "A magnifying glass" at bounding box center [51, 15] width 17 height 19
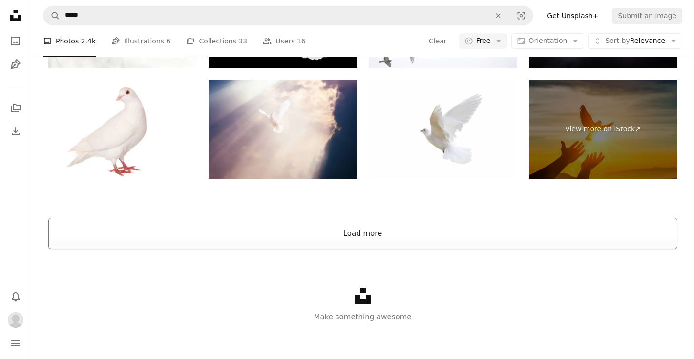
click at [375, 240] on button "Load more" at bounding box center [362, 233] width 629 height 31
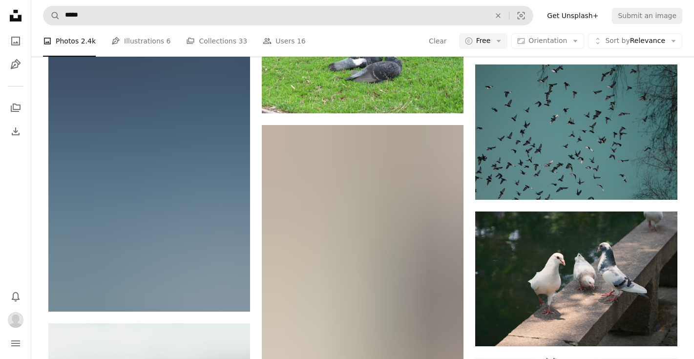
scroll to position [2912, 0]
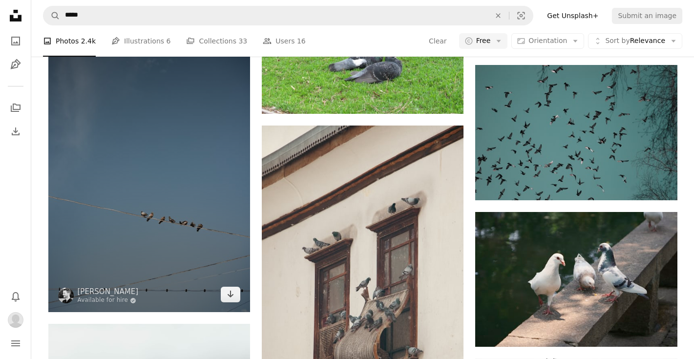
click at [62, 138] on img at bounding box center [149, 160] width 202 height 303
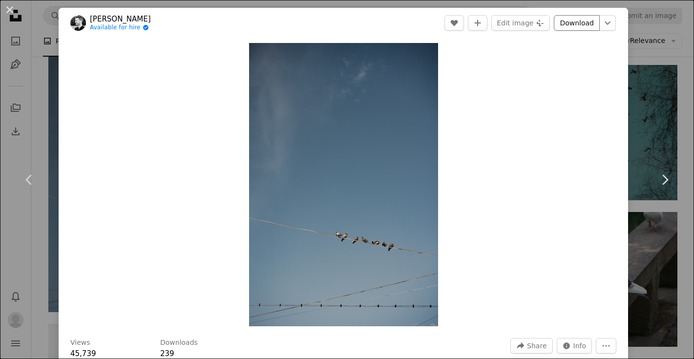
click at [577, 27] on link "Download" at bounding box center [577, 23] width 46 height 16
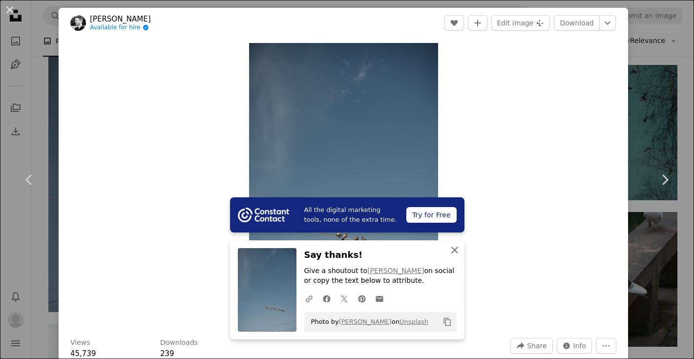
click at [454, 249] on icon "button" at bounding box center [454, 250] width 7 height 7
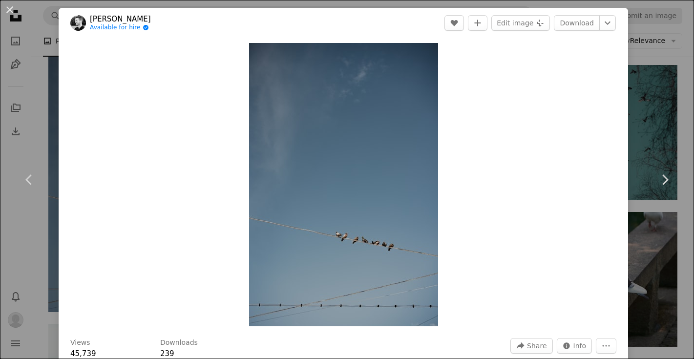
click at [22, 21] on div "An X shape Chevron left Chevron right Patrick Langwallner Available for hire A …" at bounding box center [347, 179] width 694 height 359
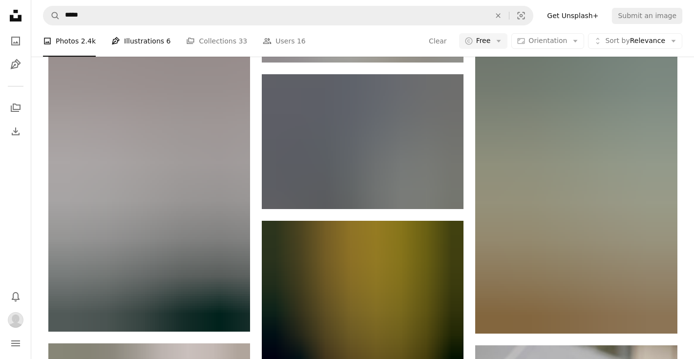
scroll to position [7680, 0]
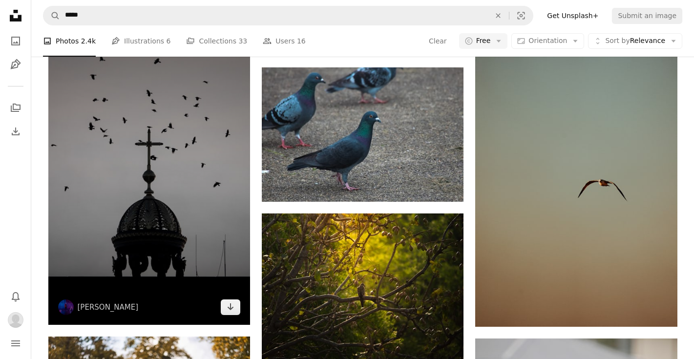
click at [157, 150] on img at bounding box center [149, 173] width 202 height 303
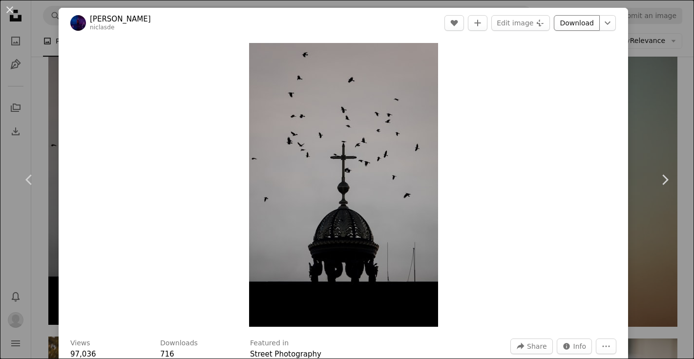
click at [569, 25] on link "Download" at bounding box center [577, 23] width 46 height 16
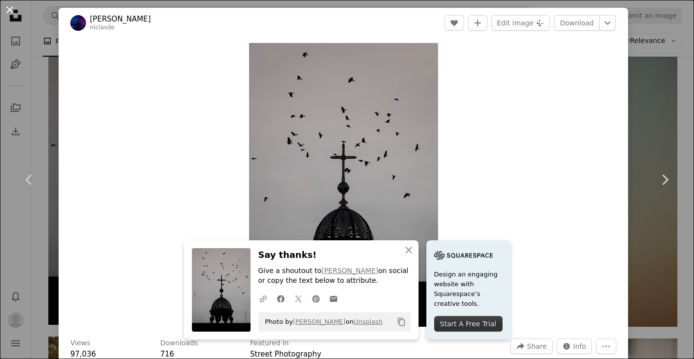
click at [11, 13] on button "An X shape" at bounding box center [10, 10] width 12 height 12
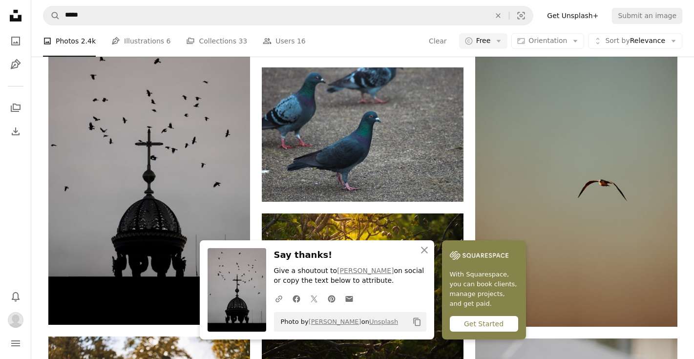
scroll to position [7699, 0]
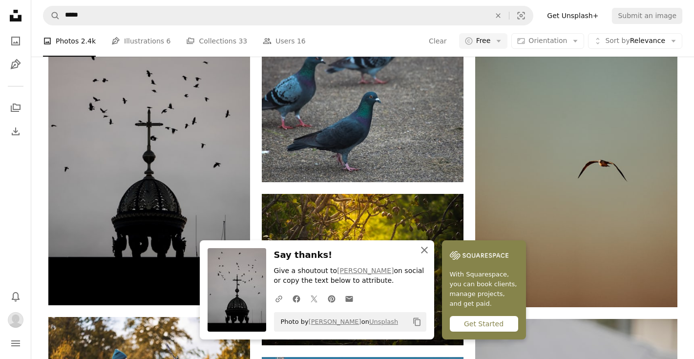
click at [428, 253] on icon "An X shape" at bounding box center [425, 250] width 12 height 12
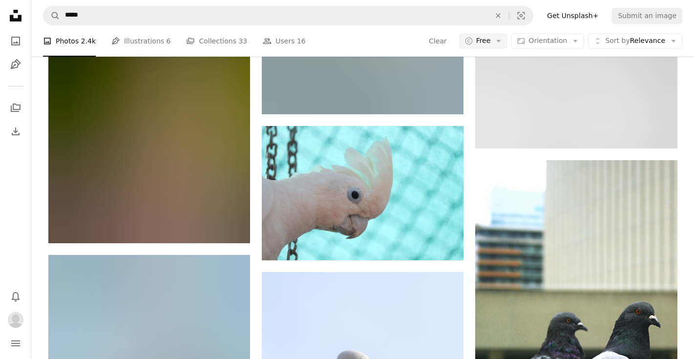
scroll to position [21202, 0]
